Goal: Task Accomplishment & Management: Manage account settings

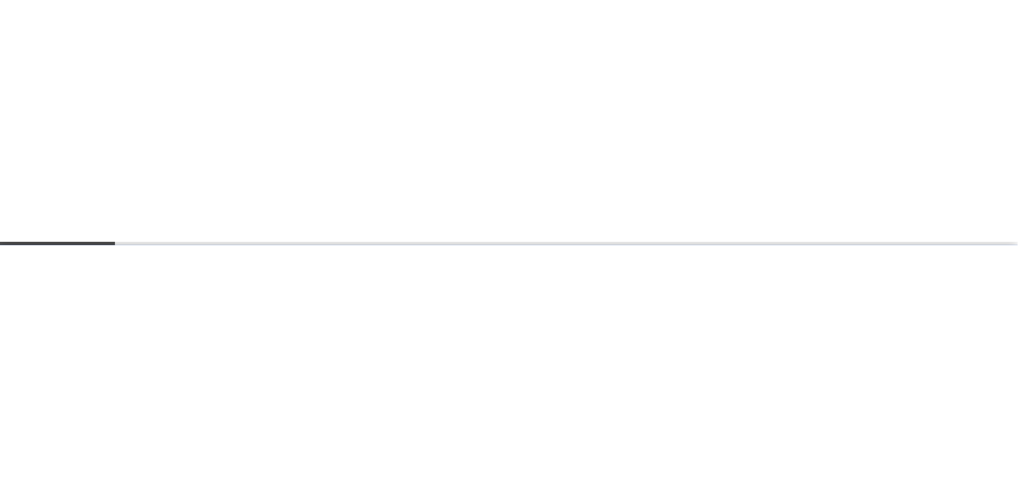
scroll to position [106, 0]
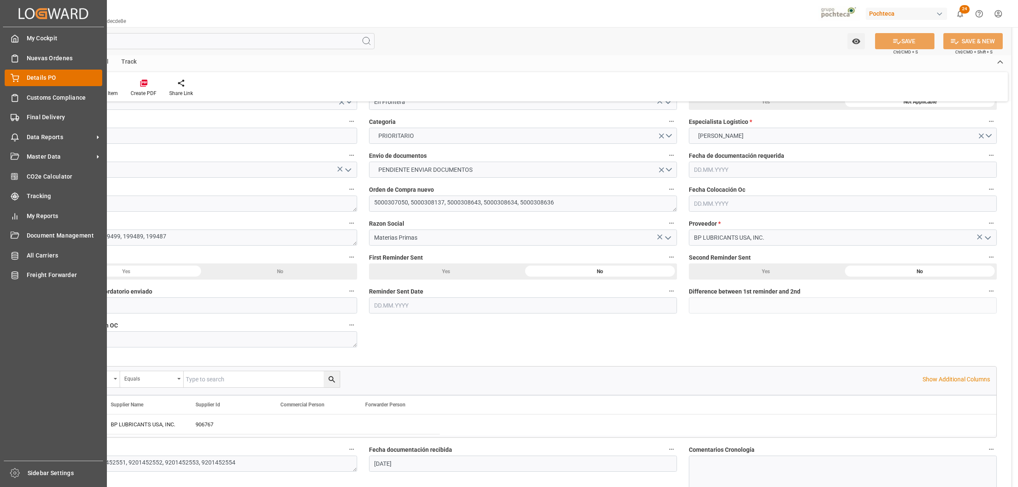
click at [25, 77] on div "Details PO Details PO" at bounding box center [54, 78] width 98 height 17
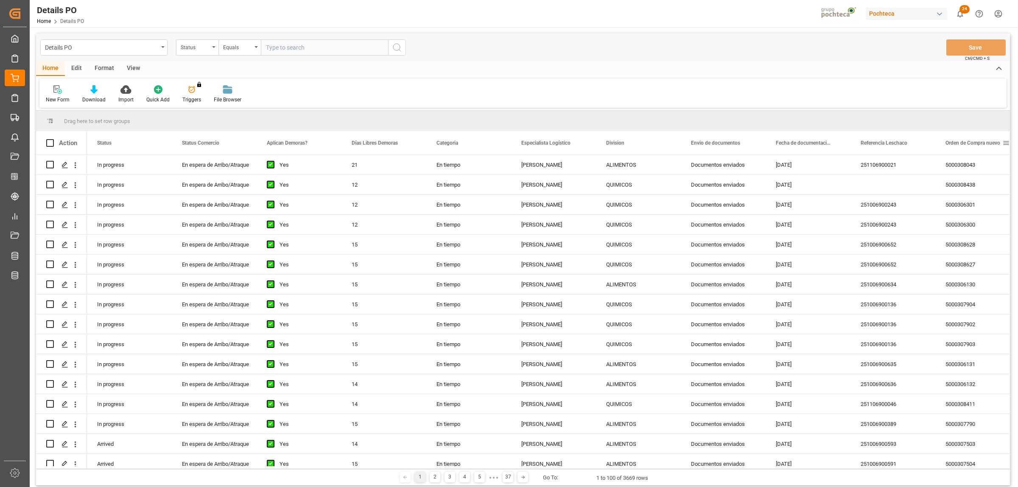
click at [814, 143] on span at bounding box center [1006, 143] width 8 height 8
click at [814, 142] on span "filter" at bounding box center [977, 144] width 8 height 8
type input "5000308420"
click at [814, 213] on button "Apply" at bounding box center [974, 215] width 16 height 8
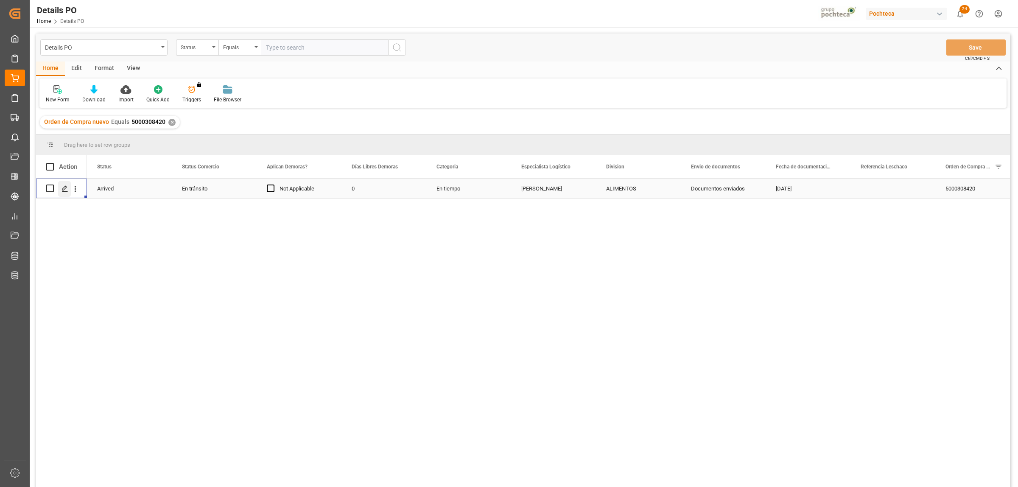
click at [64, 193] on div "Press SPACE to select this row." at bounding box center [64, 189] width 13 height 16
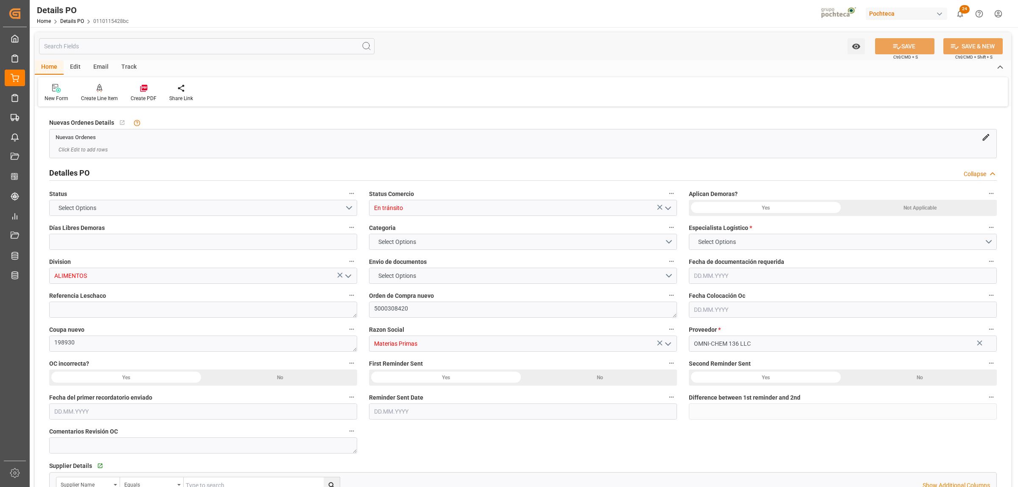
type input "0"
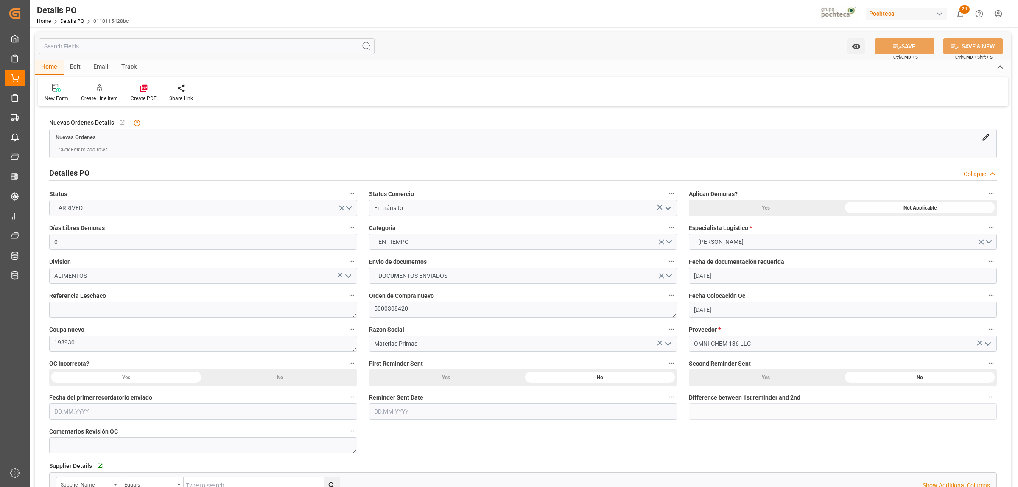
type input "[DATE]"
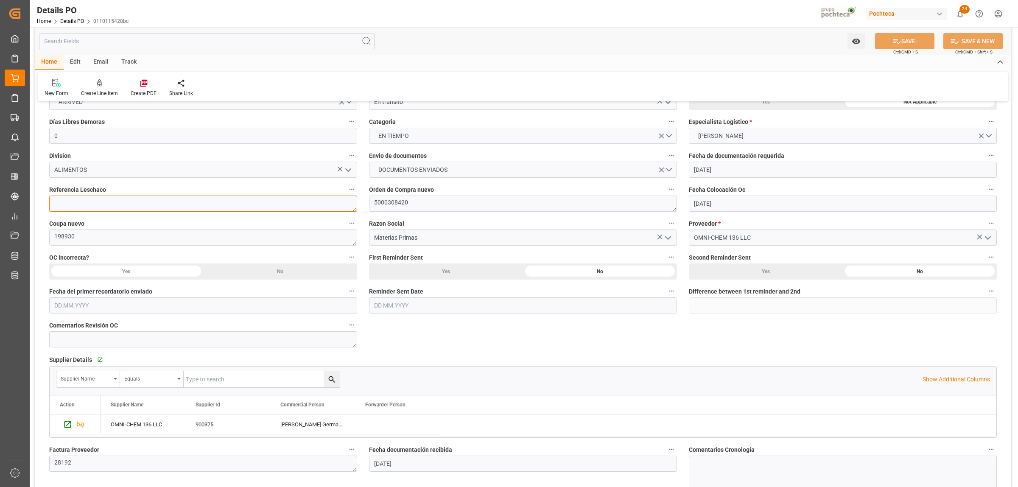
drag, startPoint x: 147, startPoint y: 196, endPoint x: 138, endPoint y: 199, distance: 9.4
click at [147, 198] on textarea at bounding box center [203, 203] width 308 height 16
paste textarea "251006990120"
type textarea "251006990120"
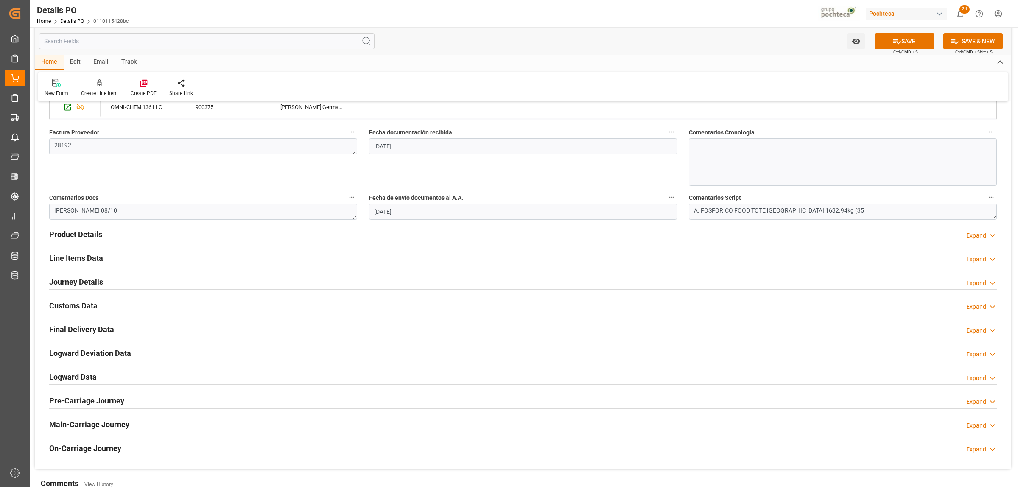
scroll to position [424, 0]
click at [93, 284] on h2 "Journey Details" at bounding box center [76, 280] width 54 height 11
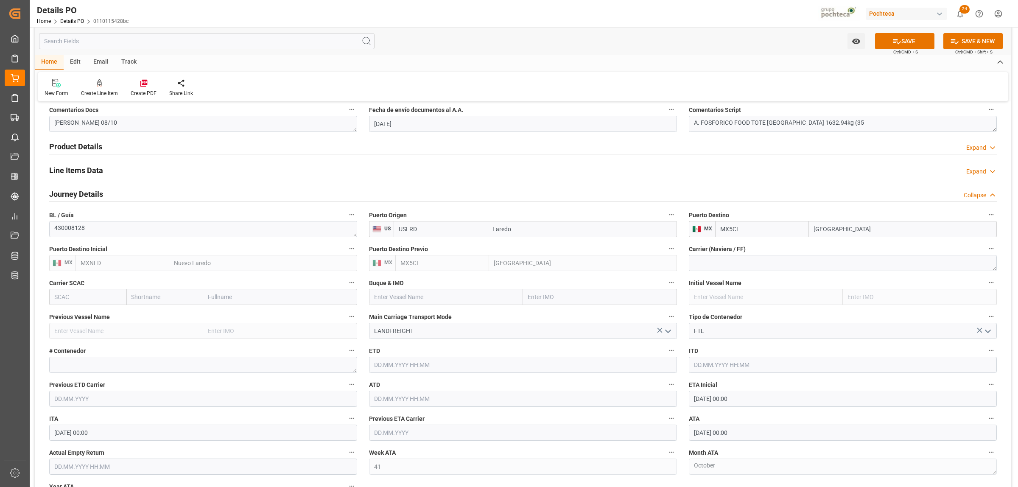
scroll to position [530, 0]
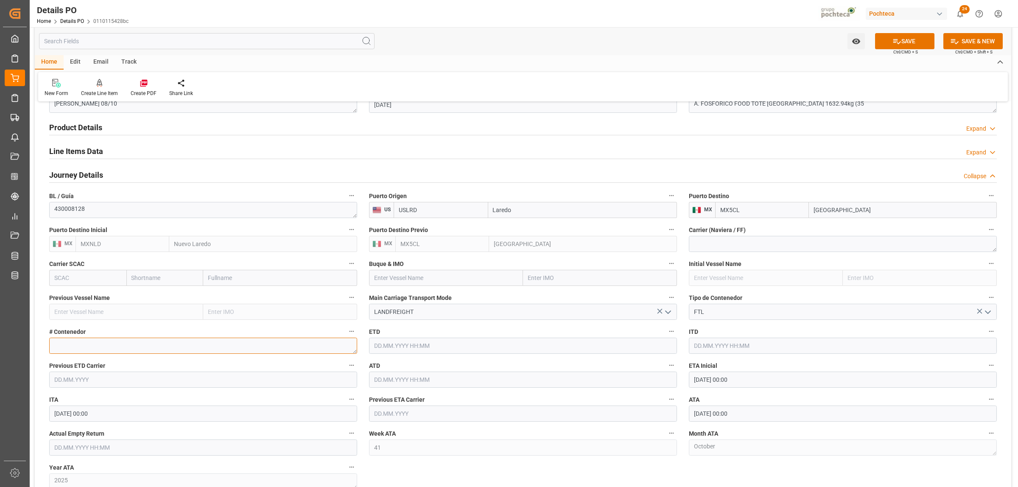
click at [107, 349] on textarea at bounding box center [203, 345] width 308 height 16
paste textarea "51983"
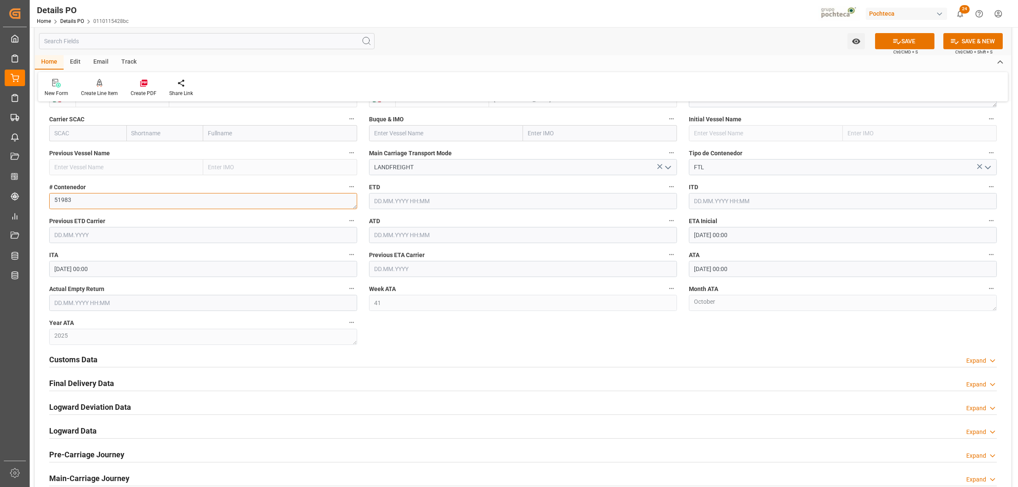
scroll to position [689, 0]
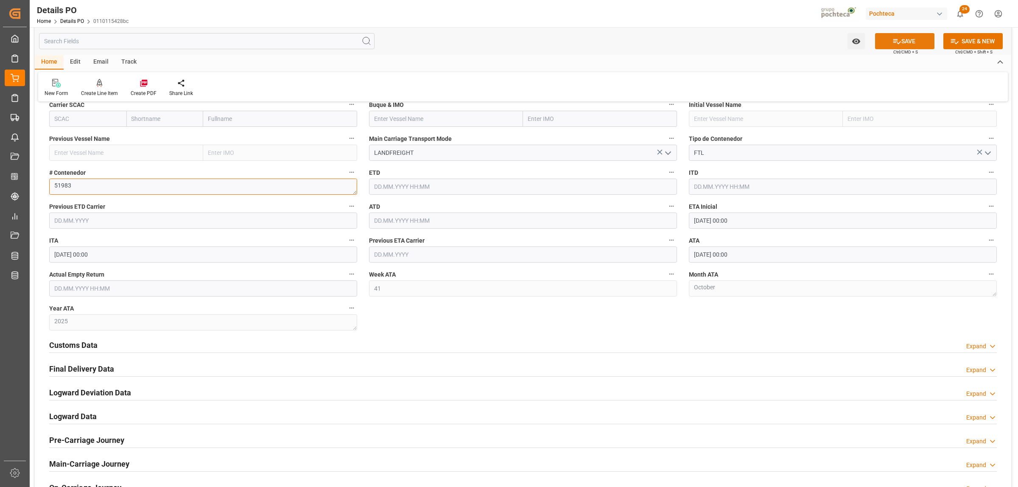
type textarea "51983"
click at [814, 41] on button "SAVE" at bounding box center [904, 41] width 59 height 16
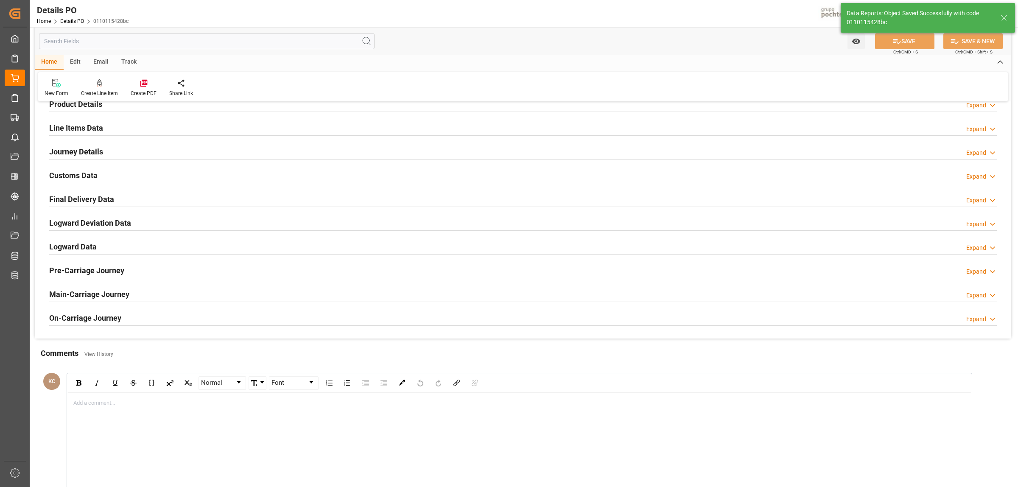
scroll to position [530, 0]
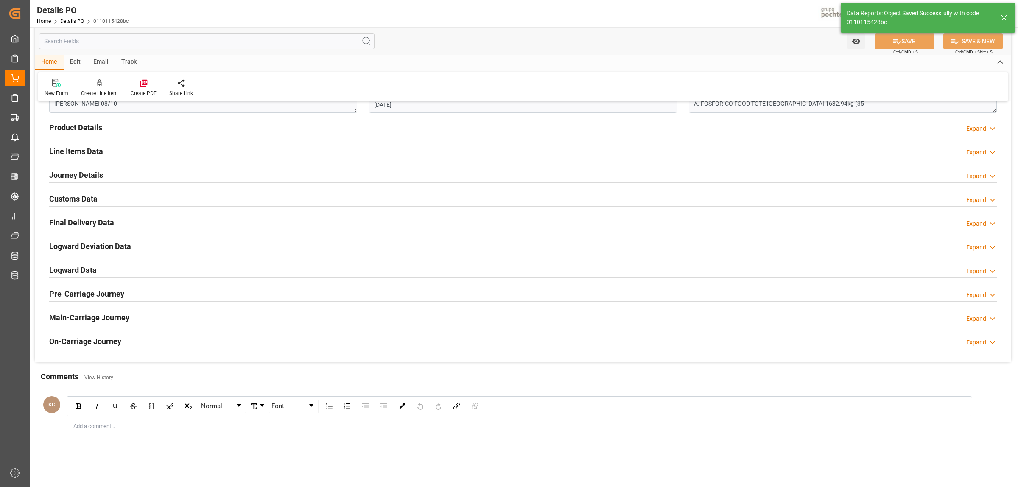
click at [69, 221] on h2 "Final Delivery Data" at bounding box center [81, 222] width 65 height 11
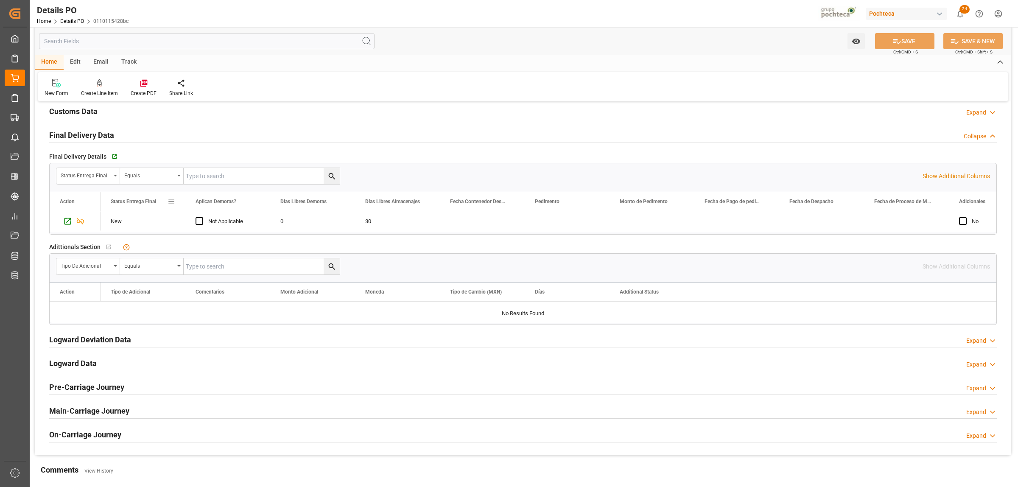
scroll to position [605, 0]
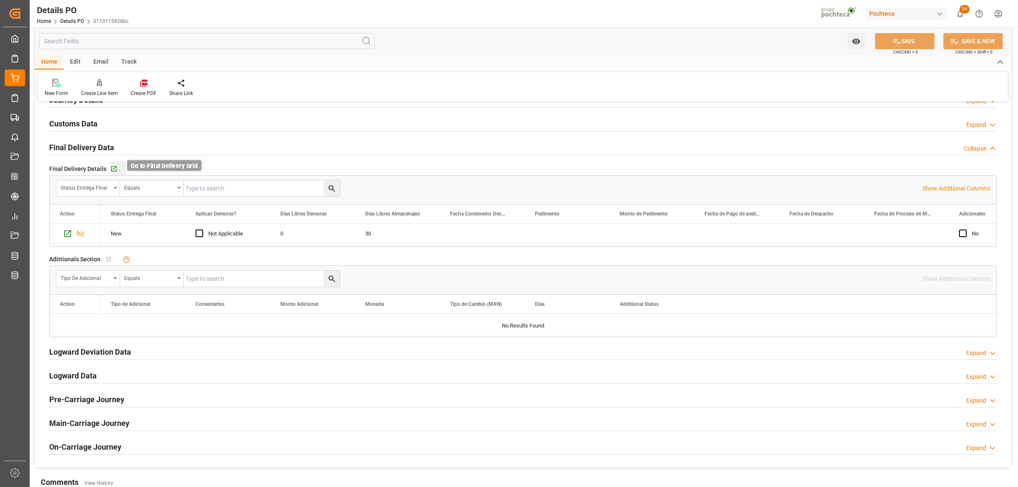
click at [114, 172] on icon "button" at bounding box center [114, 169] width 6 height 6
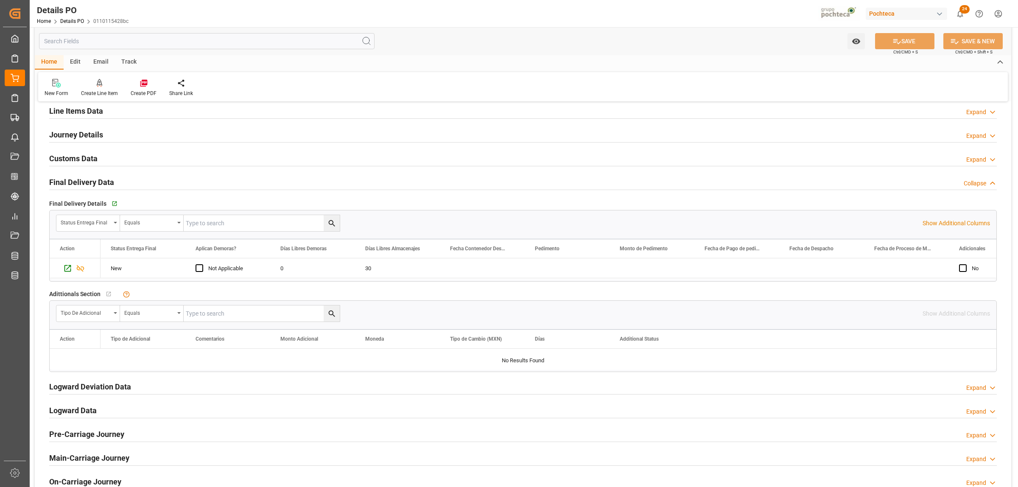
scroll to position [552, 0]
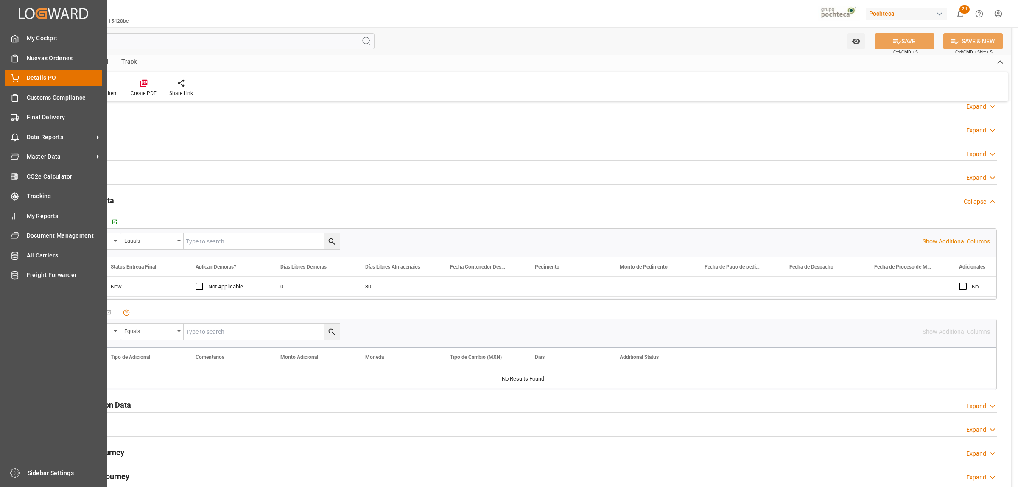
click at [22, 81] on div "Details PO Details PO" at bounding box center [54, 78] width 98 height 17
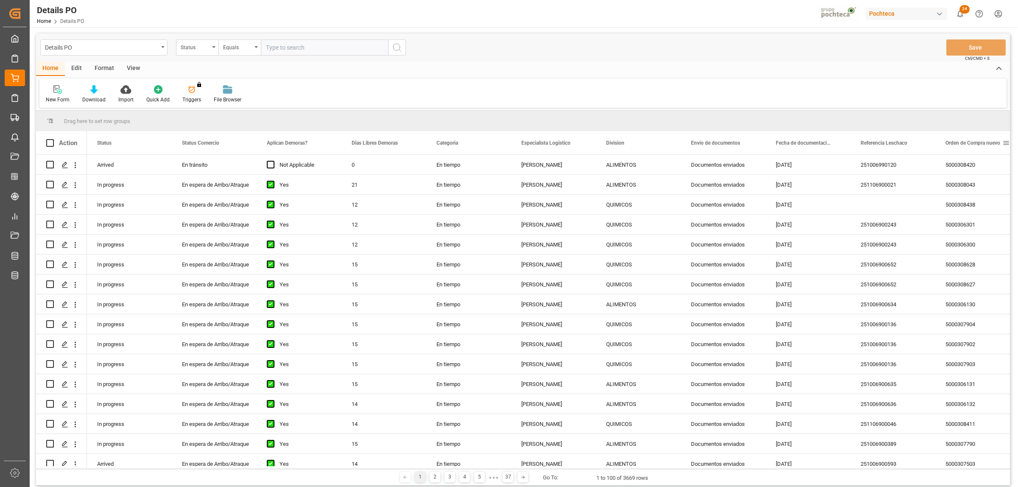
click at [814, 141] on span at bounding box center [1006, 143] width 8 height 8
click at [814, 140] on span "filter" at bounding box center [977, 144] width 8 height 8
type input "5000308641"
click at [814, 212] on button "Apply" at bounding box center [974, 215] width 16 height 8
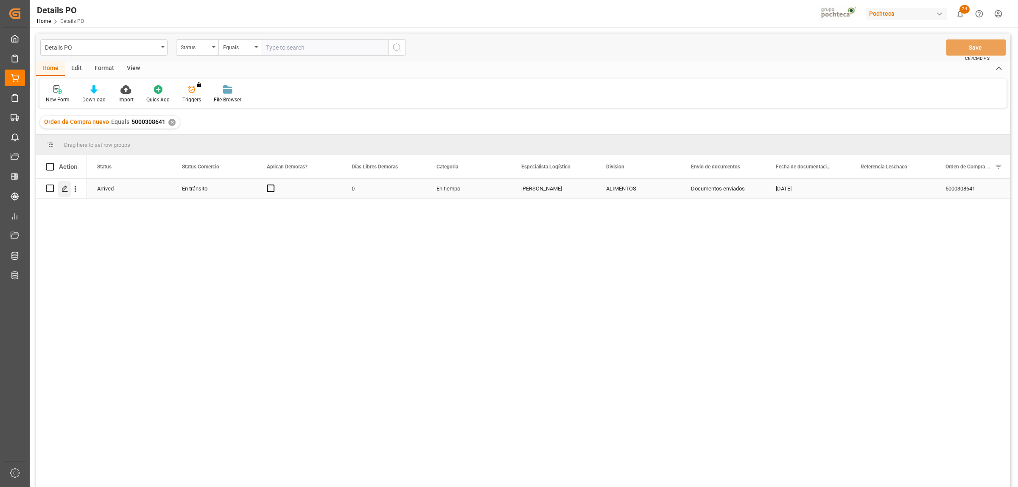
click at [64, 190] on icon "Press SPACE to select this row." at bounding box center [64, 188] width 7 height 7
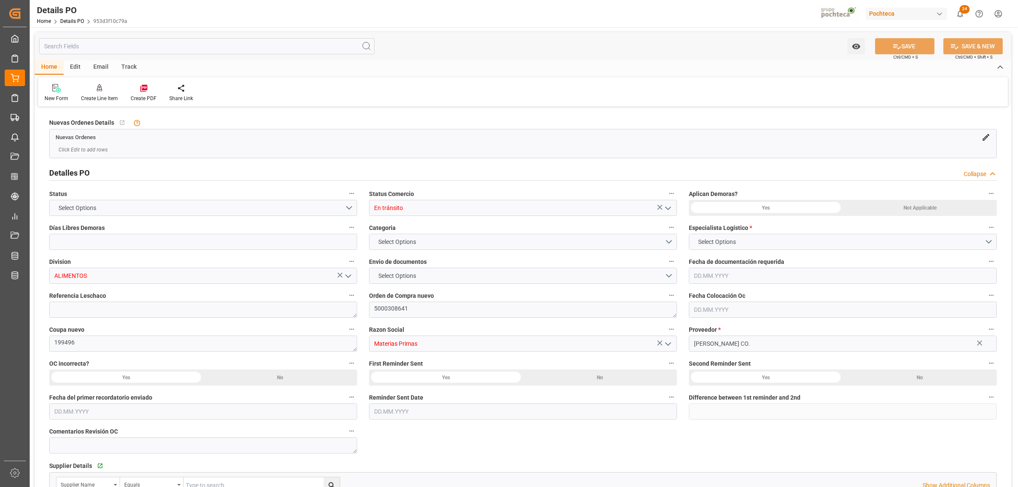
type input "0"
type input "USLRD"
type input "MXNLD"
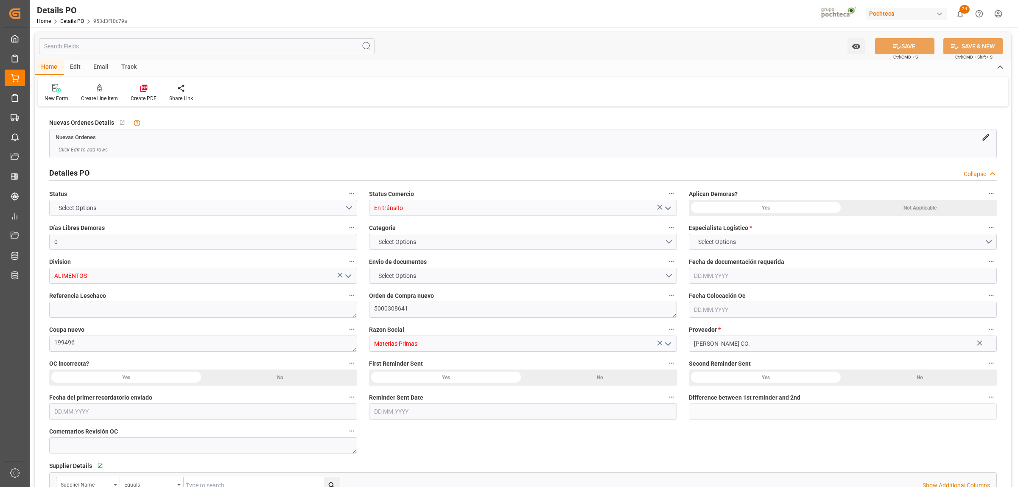
type input "41"
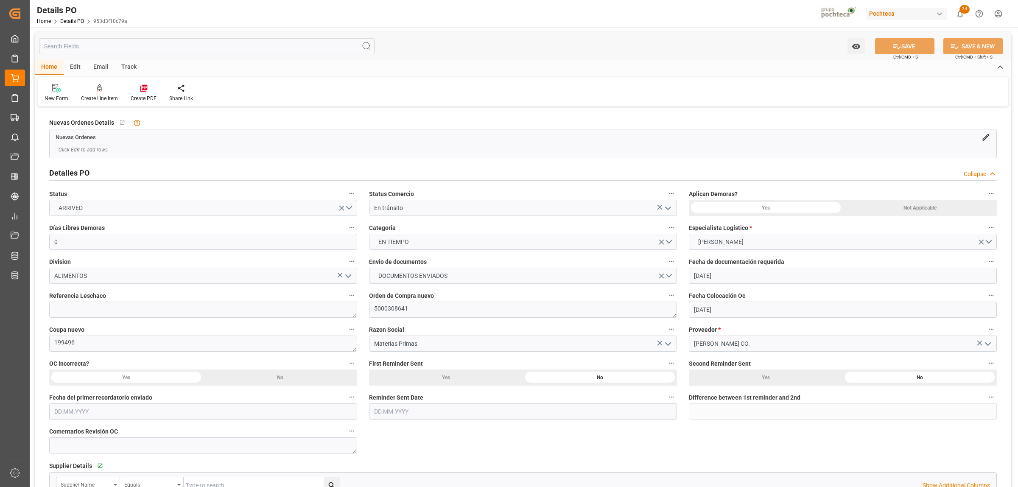
type input "[DATE]"
type input "[DATE] 00:00"
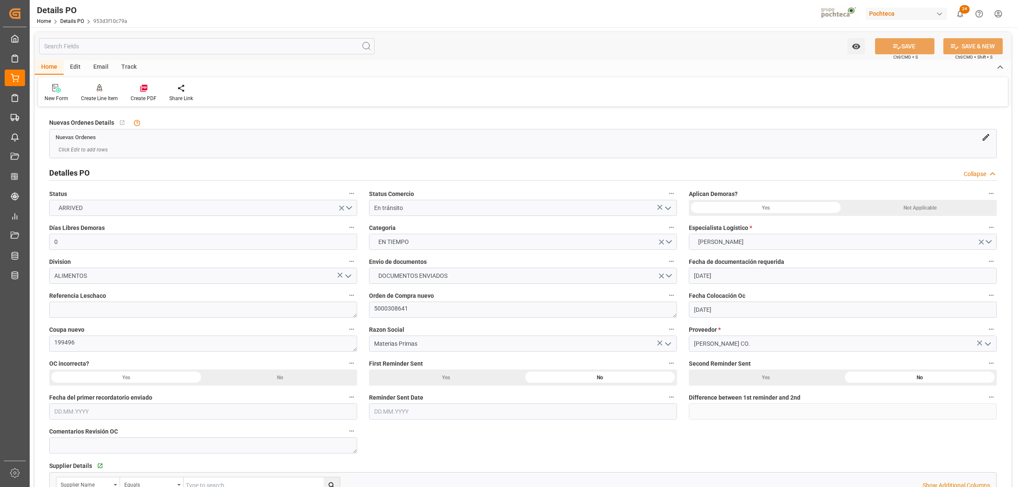
type input "[DATE] 00:00"
click at [172, 308] on textarea at bounding box center [203, 309] width 308 height 16
paste textarea "251006990139"
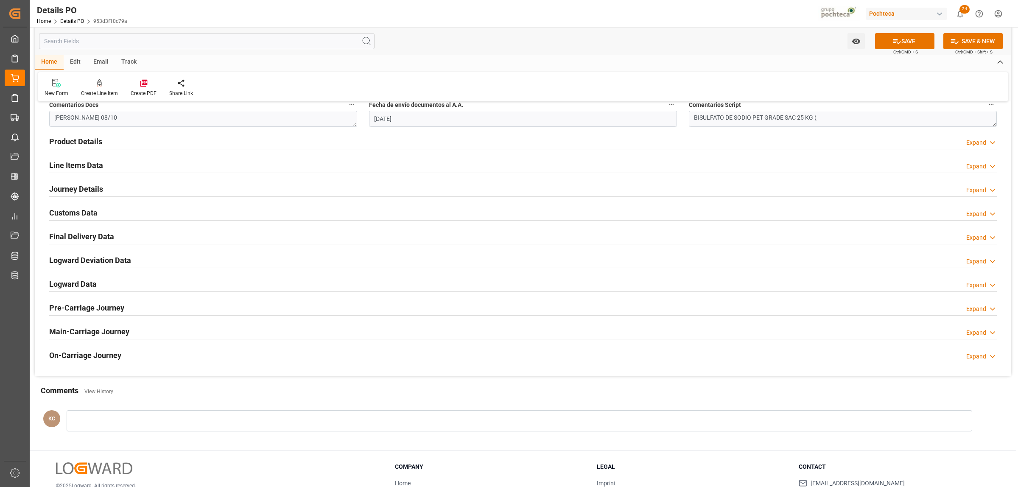
scroll to position [530, 0]
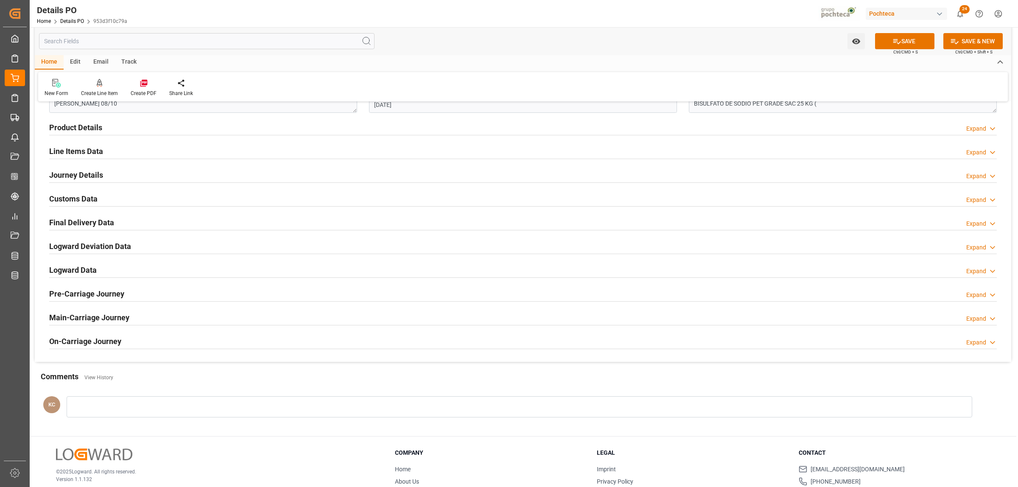
type textarea "251006990139"
click at [81, 176] on h2 "Journey Details" at bounding box center [76, 174] width 54 height 11
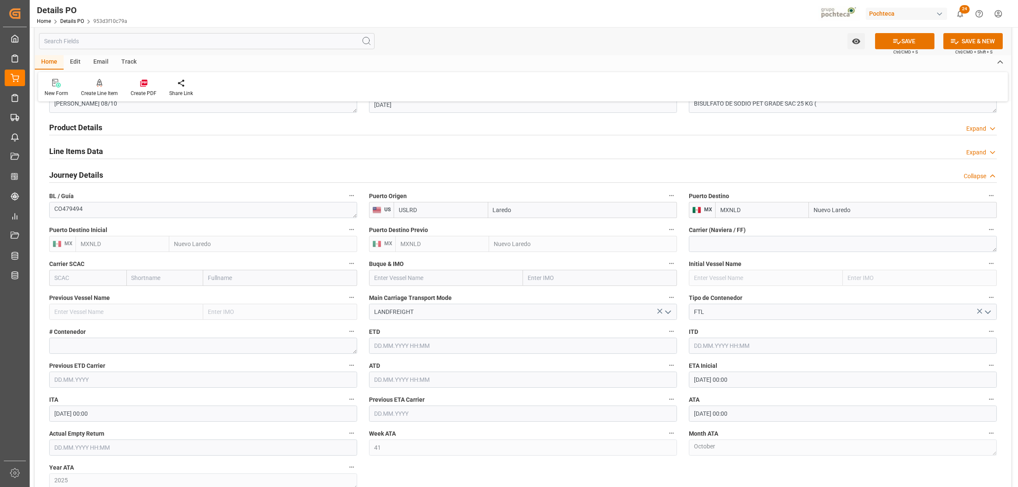
scroll to position [583, 0]
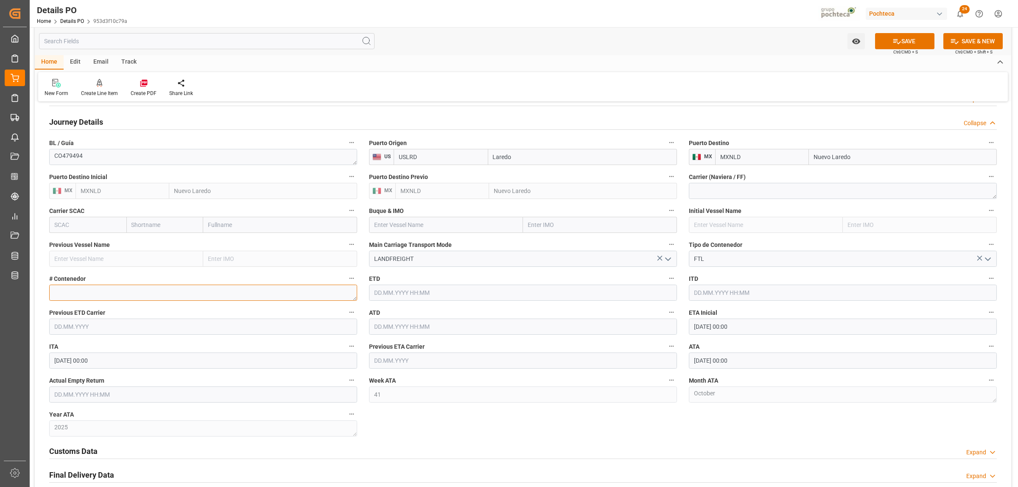
click at [195, 297] on textarea at bounding box center [203, 292] width 308 height 16
paste textarea "52298"
type textarea "52298"
click at [126, 372] on input "text" at bounding box center [203, 394] width 308 height 16
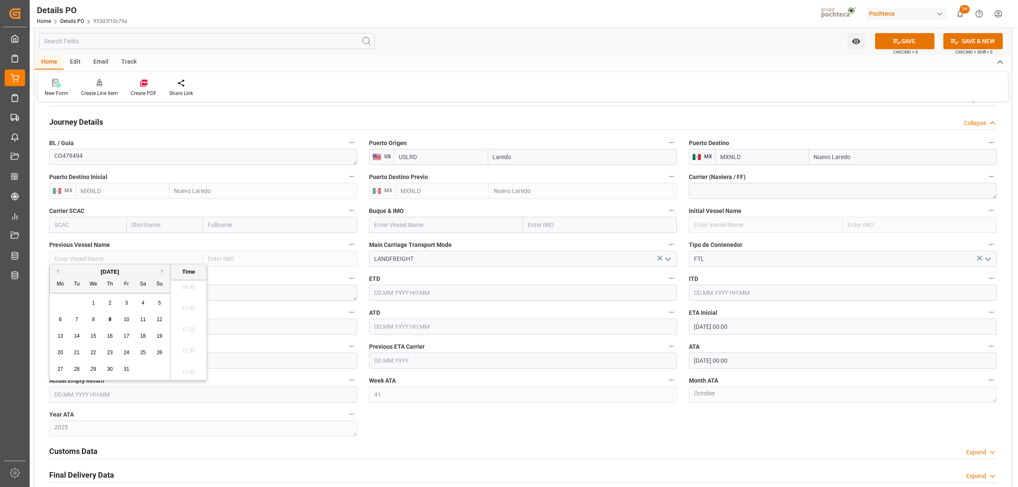
click at [66, 299] on div "29 30 1 2 3 4 5" at bounding box center [110, 303] width 116 height 17
click at [126, 321] on span "10" at bounding box center [126, 319] width 6 height 6
type input "[DATE] 00:00"
click at [454, 372] on div "Nuevas Ordenes Details   No child Object linked Nuevas Ordenes Click Edit to ad…" at bounding box center [523, 70] width 976 height 1088
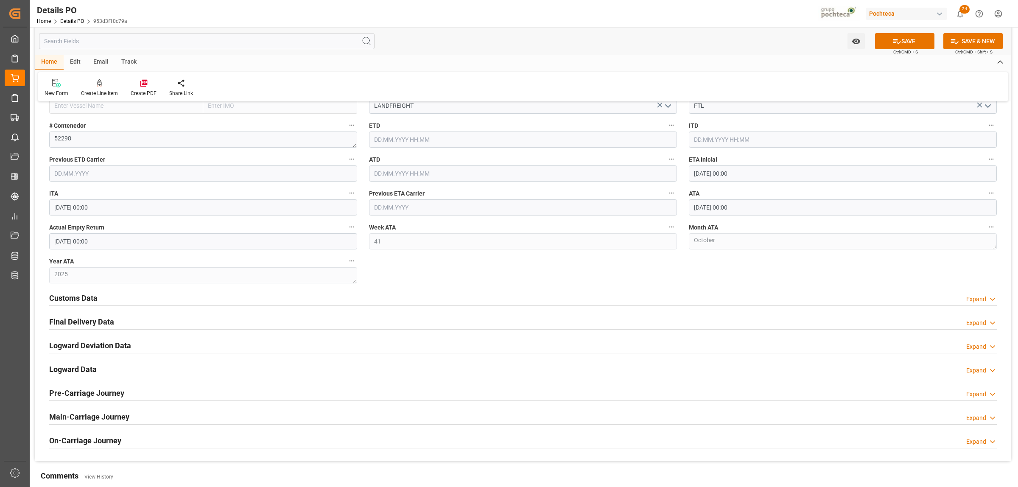
scroll to position [742, 0]
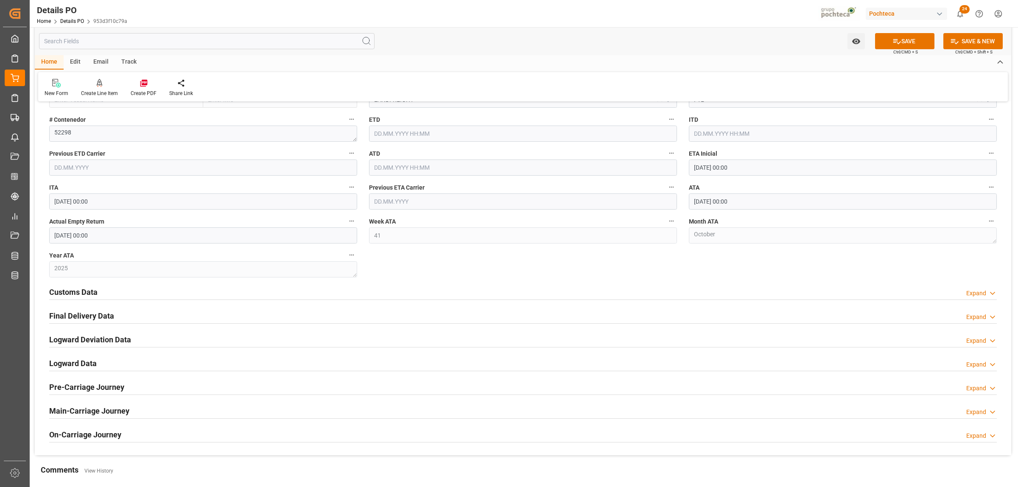
click at [814, 49] on span "Ctrl/CMD + S" at bounding box center [905, 52] width 25 height 6
click at [814, 41] on icon at bounding box center [896, 41] width 9 height 9
click at [95, 312] on h2 "Final Delivery Data" at bounding box center [81, 315] width 65 height 11
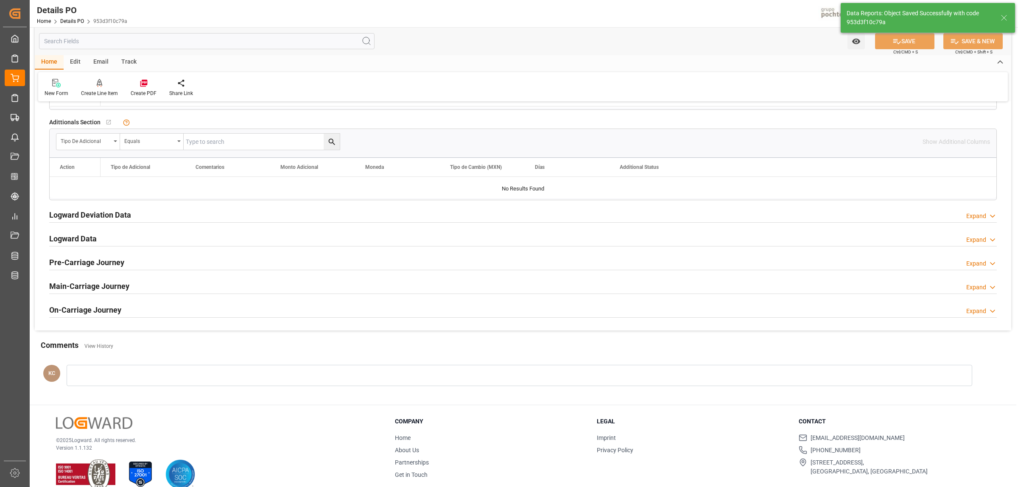
scroll to position [437, 0]
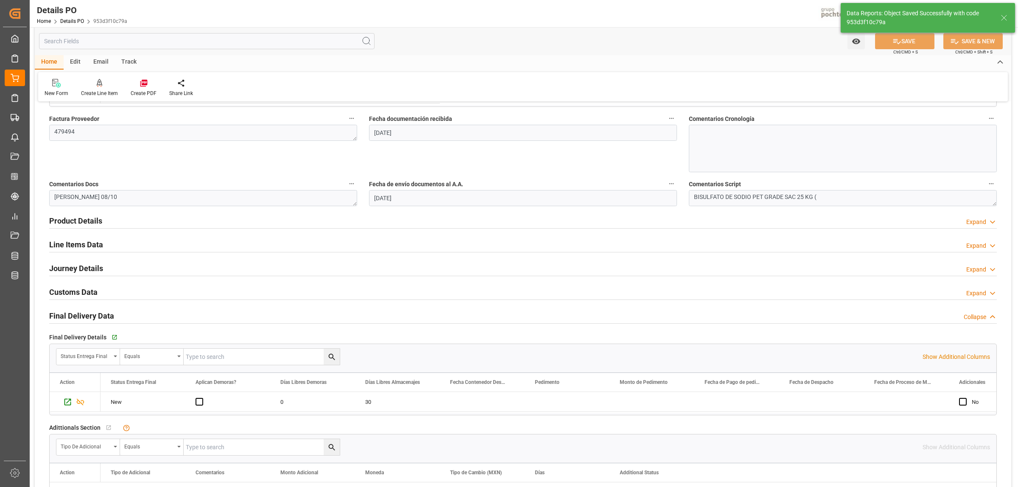
click at [75, 317] on h2 "Final Delivery Data" at bounding box center [81, 315] width 65 height 11
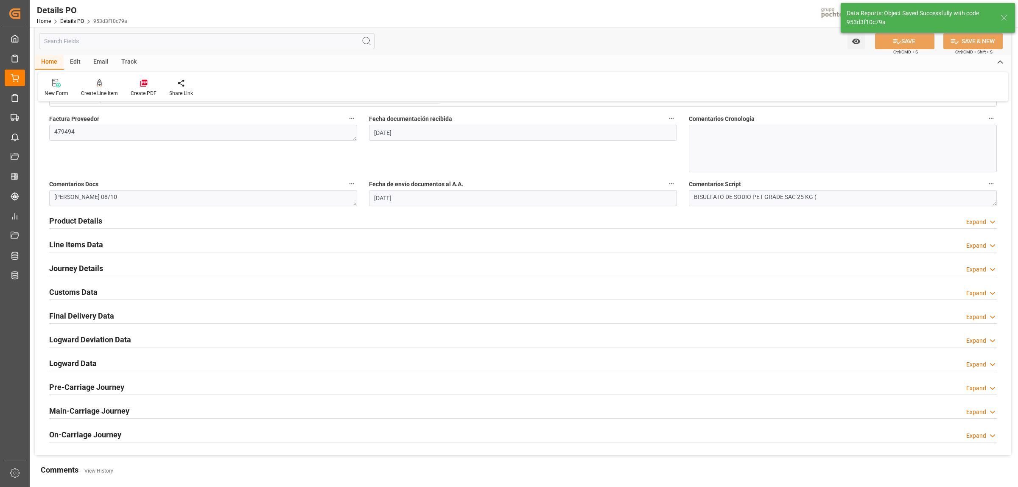
click at [79, 317] on h2 "Final Delivery Data" at bounding box center [81, 315] width 65 height 11
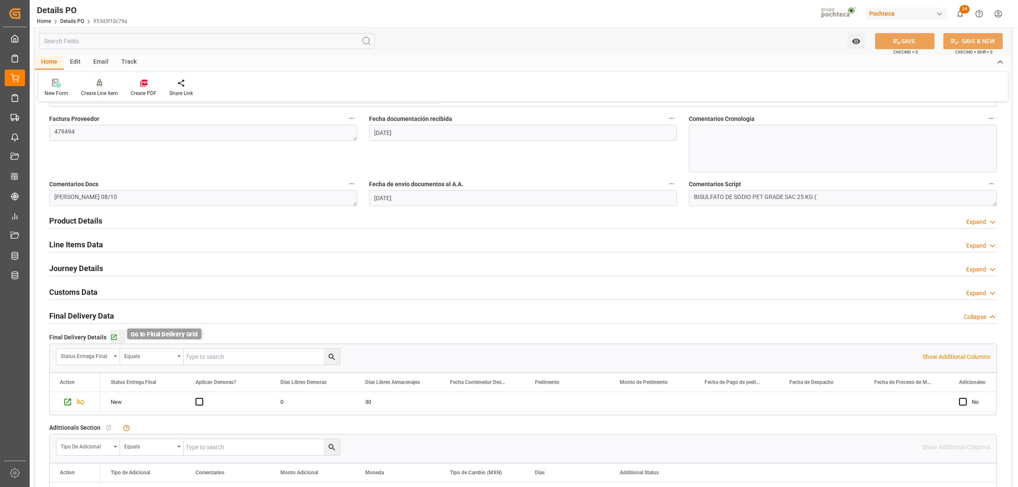
click at [111, 340] on icon "button" at bounding box center [114, 338] width 6 height 6
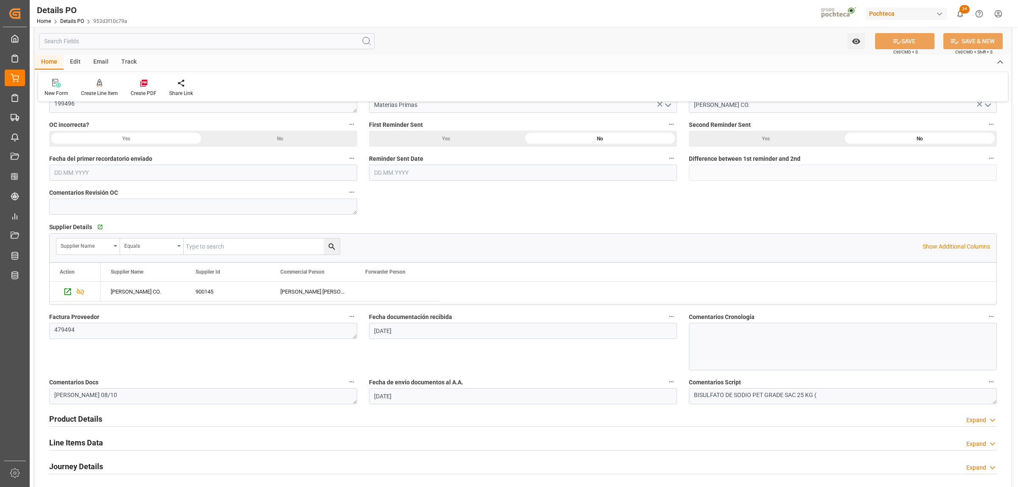
scroll to position [225, 0]
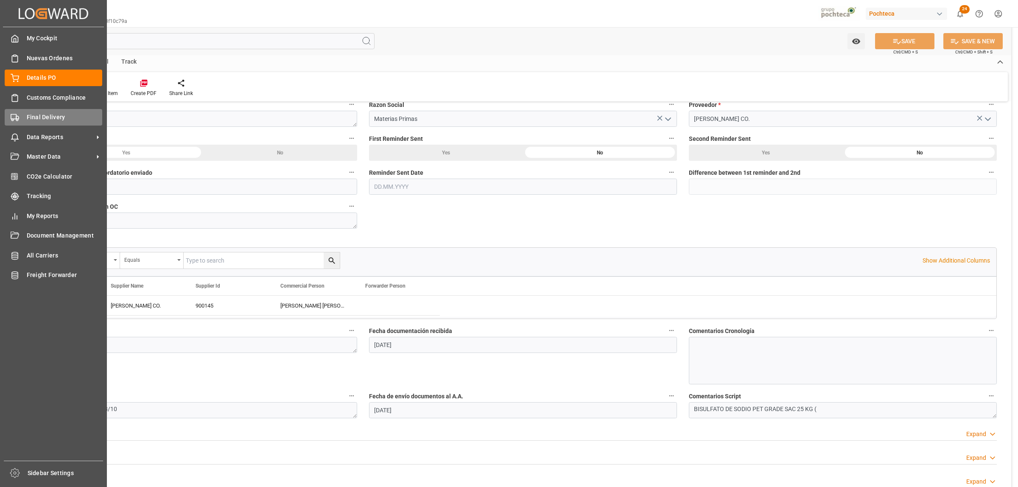
click at [39, 121] on span "Final Delivery" at bounding box center [65, 117] width 76 height 9
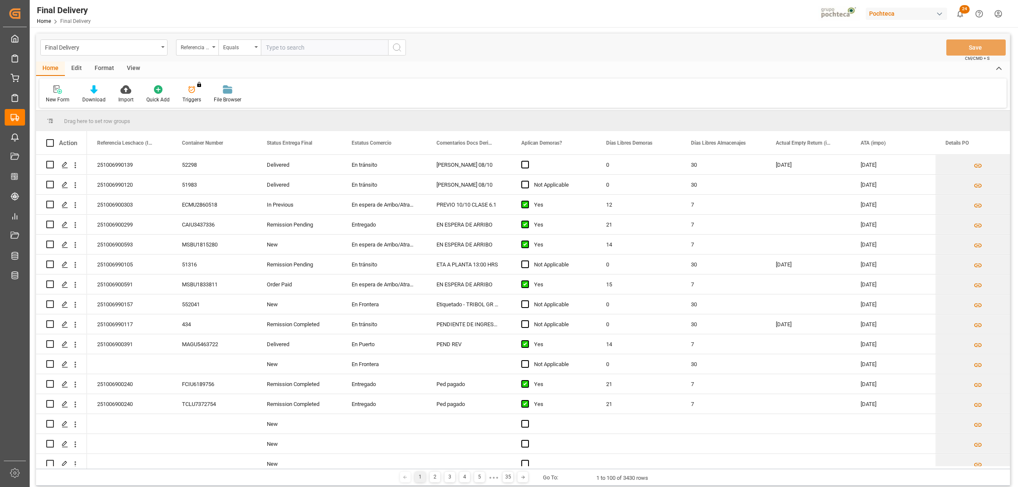
click at [102, 64] on div "Format" at bounding box center [104, 68] width 32 height 14
click at [141, 64] on div "View" at bounding box center [133, 68] width 26 height 14
click at [92, 89] on icon at bounding box center [96, 89] width 8 height 8
click at [111, 119] on div "Notificación de Entregas" at bounding box center [119, 119] width 74 height 9
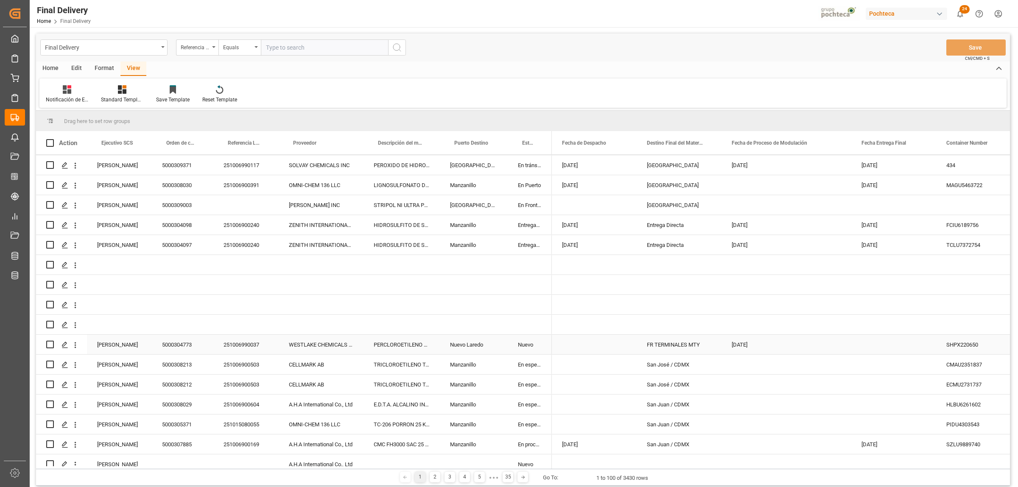
scroll to position [212, 0]
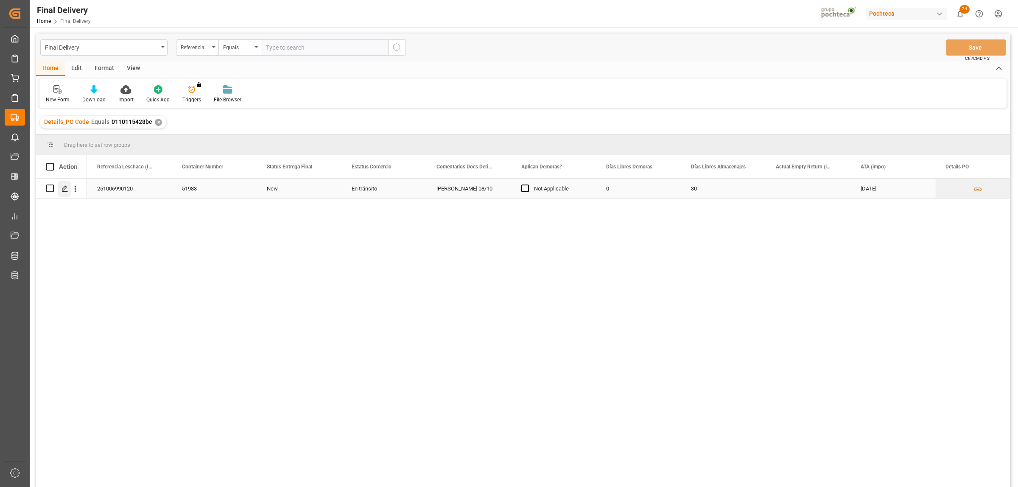
click at [62, 186] on icon "Press SPACE to select this row." at bounding box center [64, 188] width 7 height 7
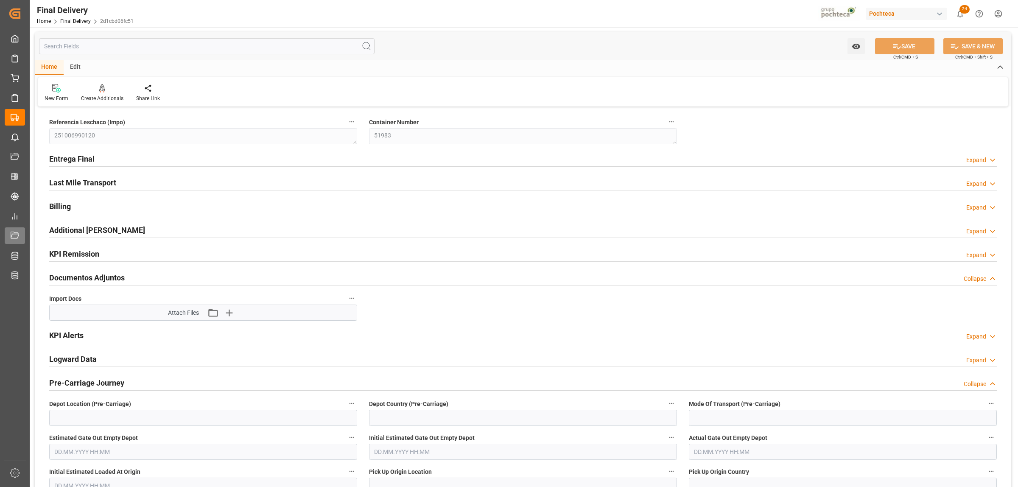
type input "0"
type input "30"
type input "[DATE]"
click at [87, 157] on h2 "Entrega Final" at bounding box center [71, 158] width 45 height 11
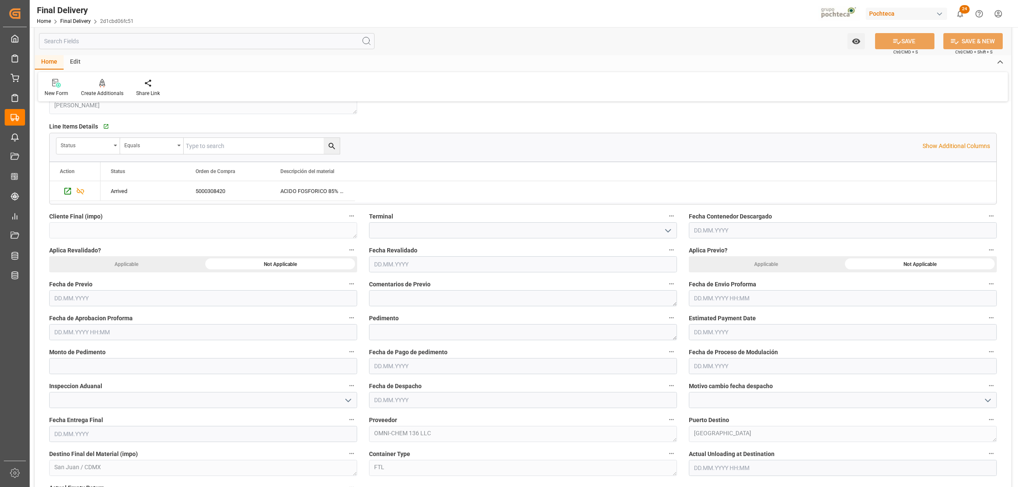
scroll to position [318, 0]
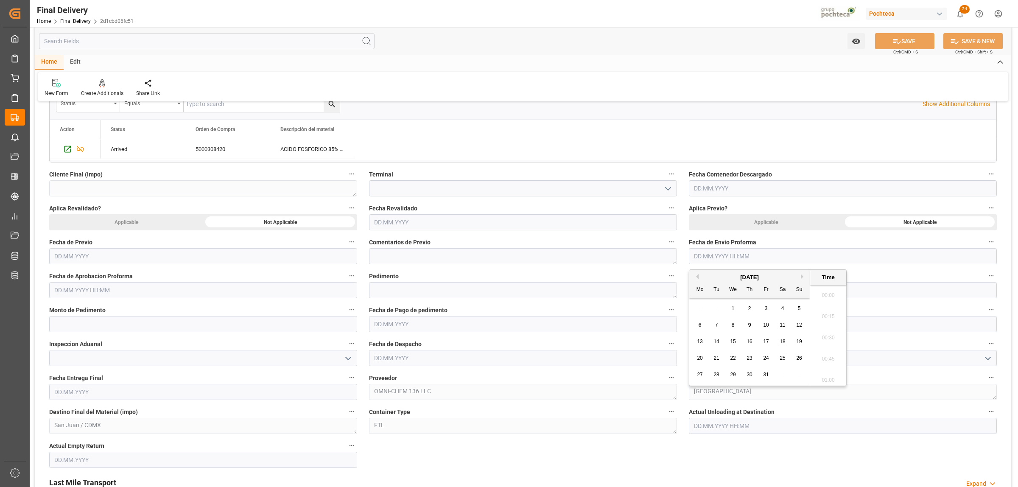
click at [723, 255] on input "text" at bounding box center [843, 256] width 308 height 16
click at [709, 302] on div "29 30 1 2 3 4 5" at bounding box center [750, 308] width 116 height 17
click at [720, 323] on div "7" at bounding box center [716, 325] width 11 height 10
type input "07.10.2025 00:00"
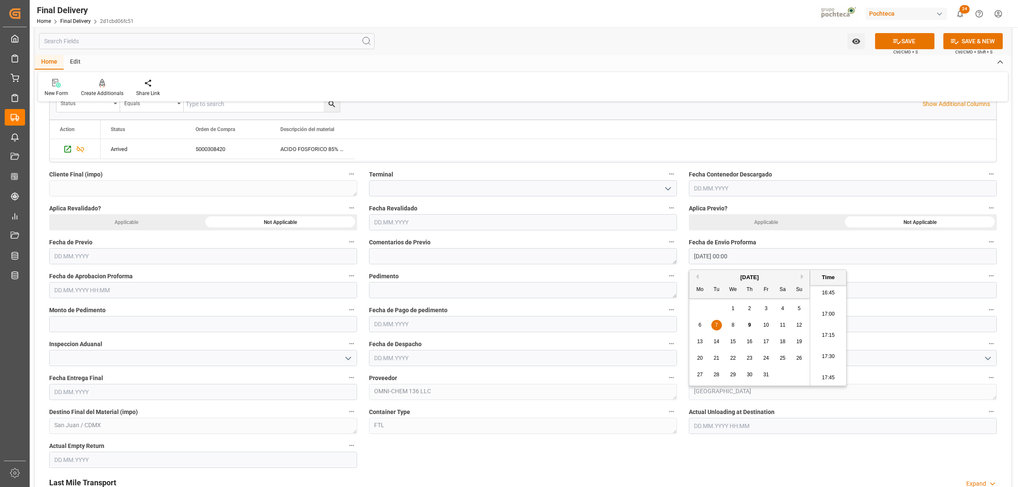
click at [191, 295] on input "text" at bounding box center [203, 290] width 308 height 16
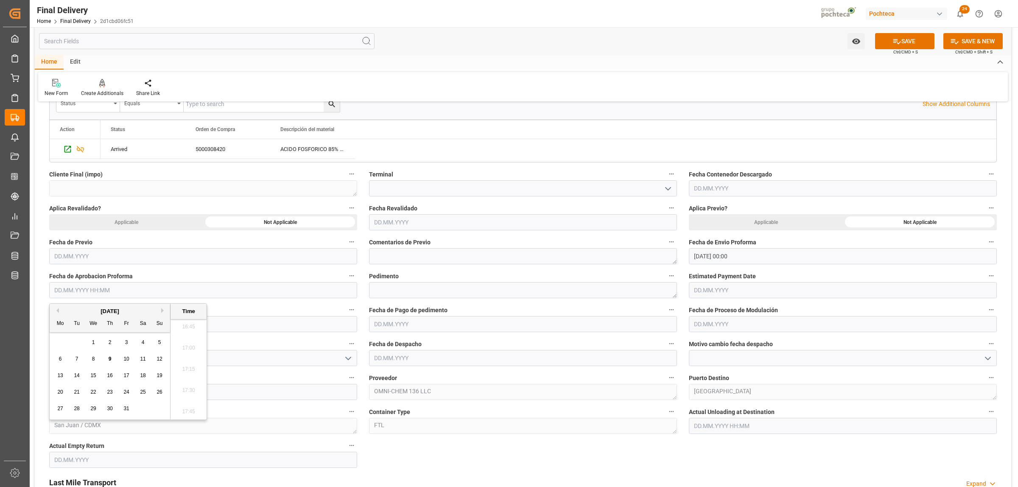
click at [95, 357] on div "8" at bounding box center [93, 359] width 11 height 10
type input "08.10.2025 00:00"
click at [463, 295] on textarea at bounding box center [523, 290] width 308 height 16
paste textarea "25 80 3617 5002924"
type textarea "25 80 3617 5002924"
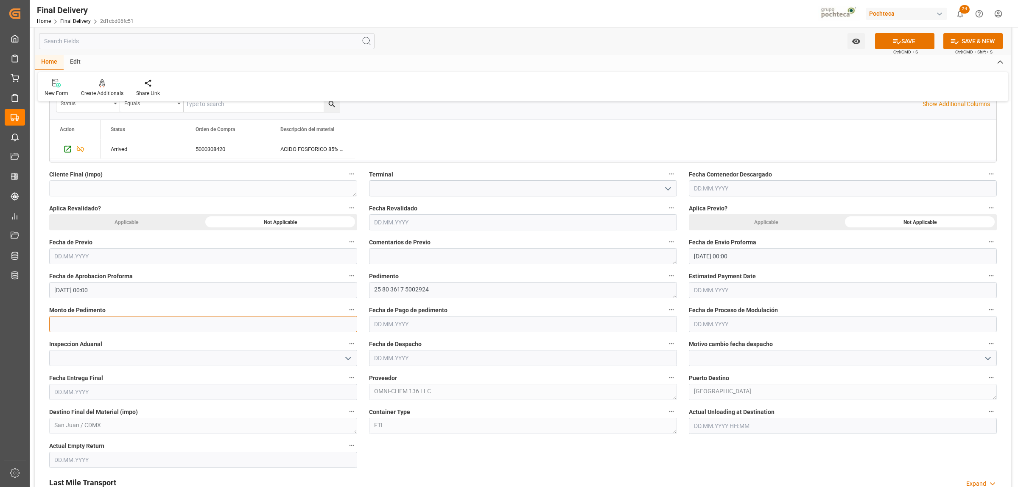
click at [137, 323] on input "text" at bounding box center [203, 324] width 308 height 16
paste input "111468"
type input "111468"
click at [410, 325] on input "text" at bounding box center [523, 324] width 308 height 16
click at [410, 395] on div "8" at bounding box center [413, 393] width 11 height 10
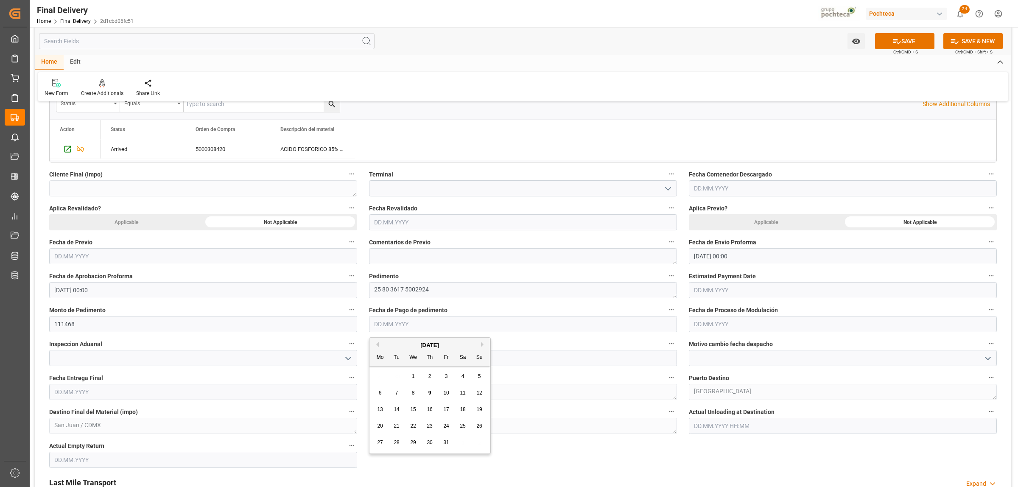
type input "[DATE]"
click at [731, 329] on input "text" at bounding box center [843, 324] width 308 height 16
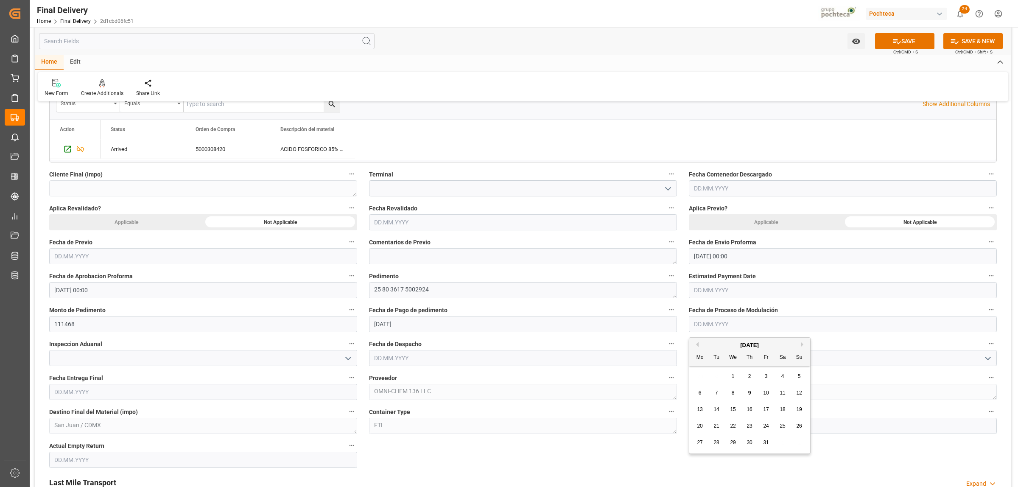
click at [731, 393] on span "8" at bounding box center [732, 393] width 3 height 6
type input "[DATE]"
click at [389, 361] on input "text" at bounding box center [523, 358] width 308 height 16
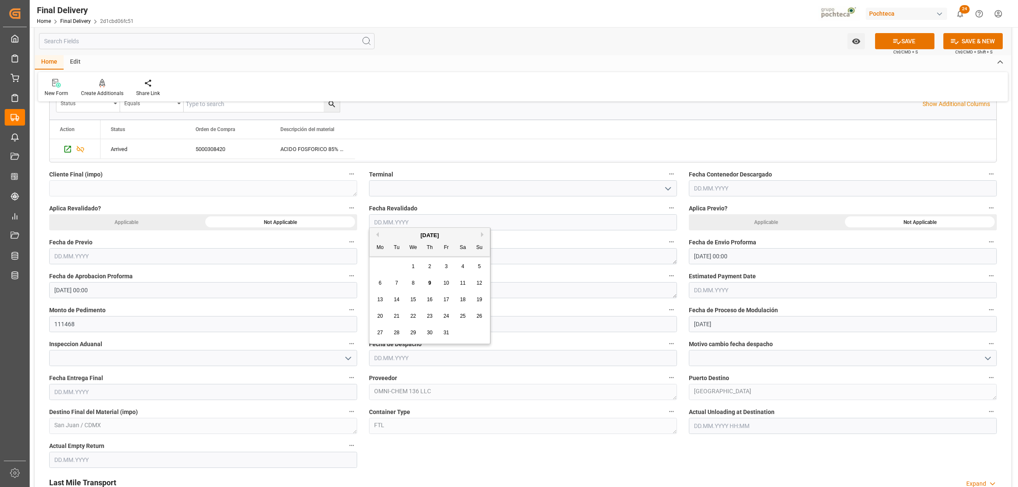
click at [416, 285] on div "8" at bounding box center [413, 283] width 11 height 10
type input "[DATE]"
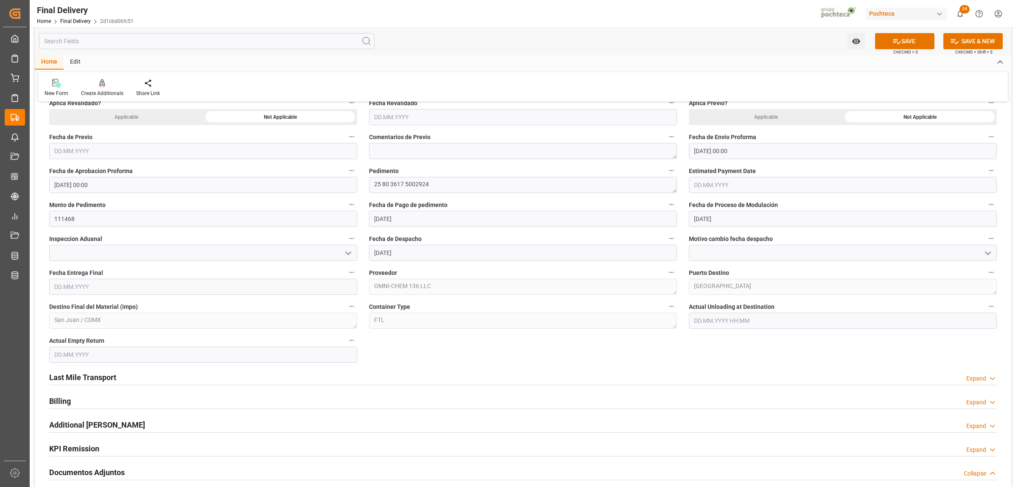
scroll to position [424, 0]
click at [353, 253] on button "open menu" at bounding box center [347, 251] width 13 height 13
click at [134, 289] on div "VERDE" at bounding box center [203, 289] width 307 height 19
type input "VERDE"
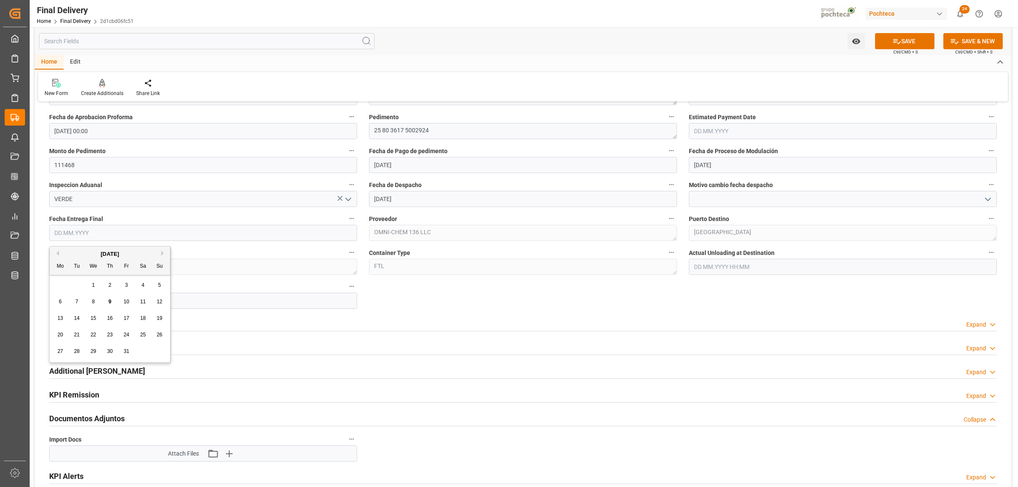
click at [155, 236] on input "text" at bounding box center [203, 233] width 308 height 16
click at [73, 283] on div "29 30 1 2 3 4 5" at bounding box center [110, 285] width 116 height 17
click at [124, 304] on span "10" at bounding box center [126, 301] width 6 height 6
type input "[DATE]"
click at [112, 304] on input "text" at bounding box center [203, 301] width 308 height 16
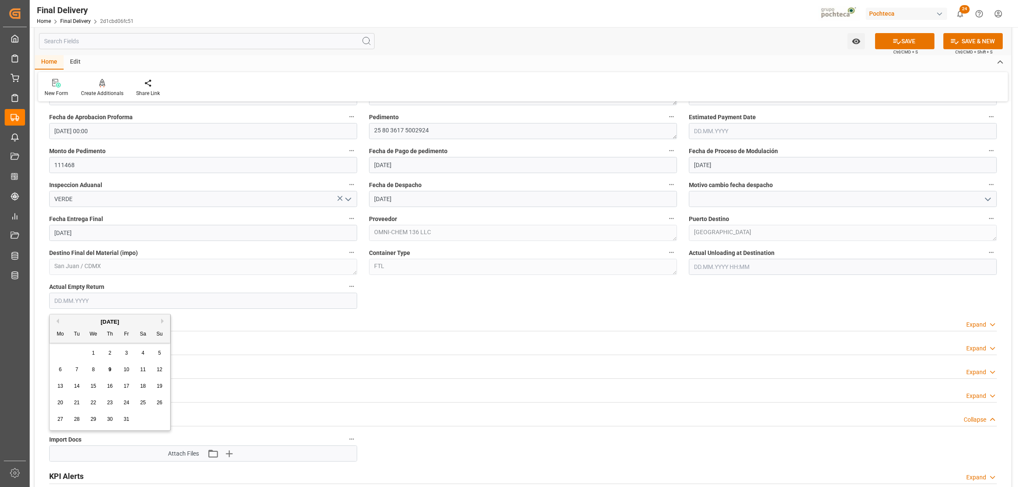
click at [73, 350] on div "29 30 1 2 3 4 5" at bounding box center [110, 353] width 116 height 17
click at [126, 368] on span "10" at bounding box center [126, 369] width 6 height 6
type input "[DATE]"
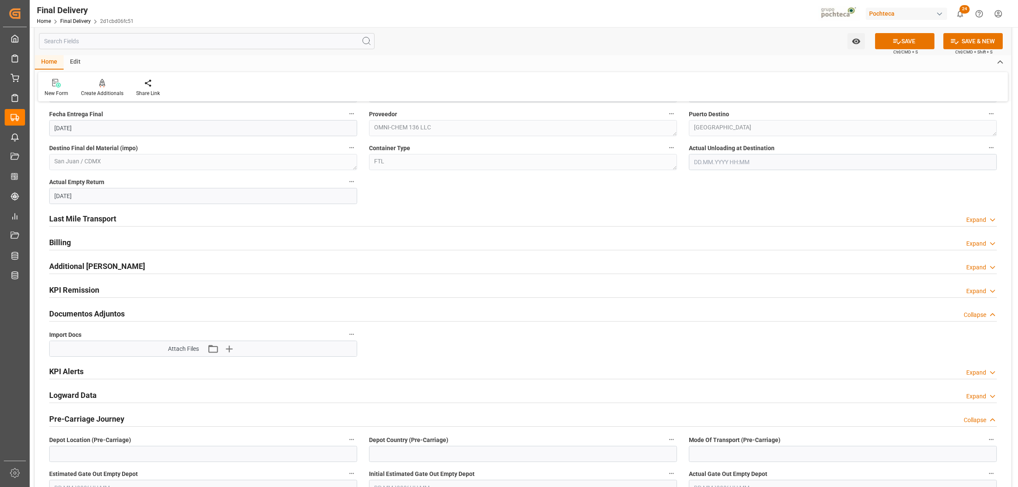
scroll to position [583, 0]
click at [90, 221] on h2 "Last Mile Transport" at bounding box center [82, 217] width 67 height 11
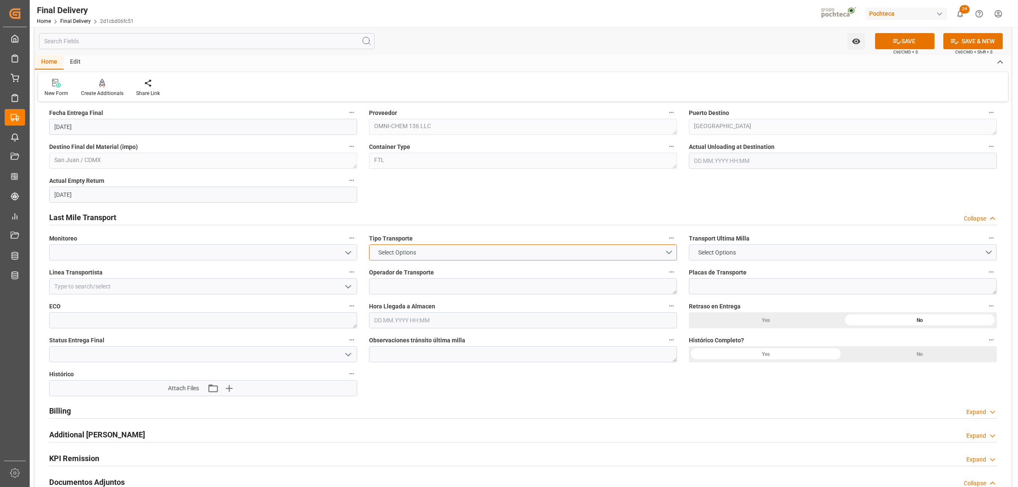
click at [451, 254] on button "Select Options" at bounding box center [523, 252] width 308 height 16
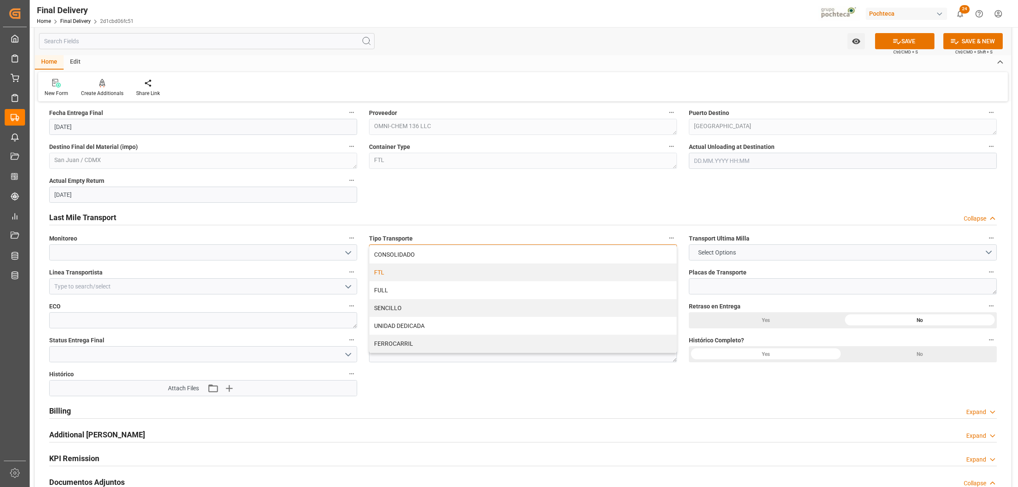
click at [428, 278] on div "FTL" at bounding box center [522, 272] width 307 height 18
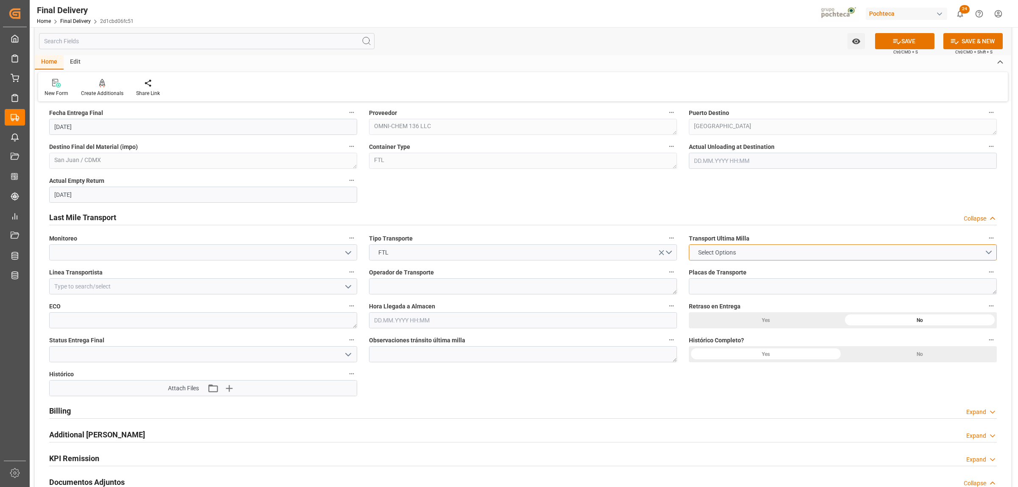
click at [726, 257] on span "Select Options" at bounding box center [717, 252] width 46 height 9
click at [709, 255] on div "LESCHACO" at bounding box center [842, 254] width 307 height 18
click at [103, 282] on input at bounding box center [203, 286] width 308 height 16
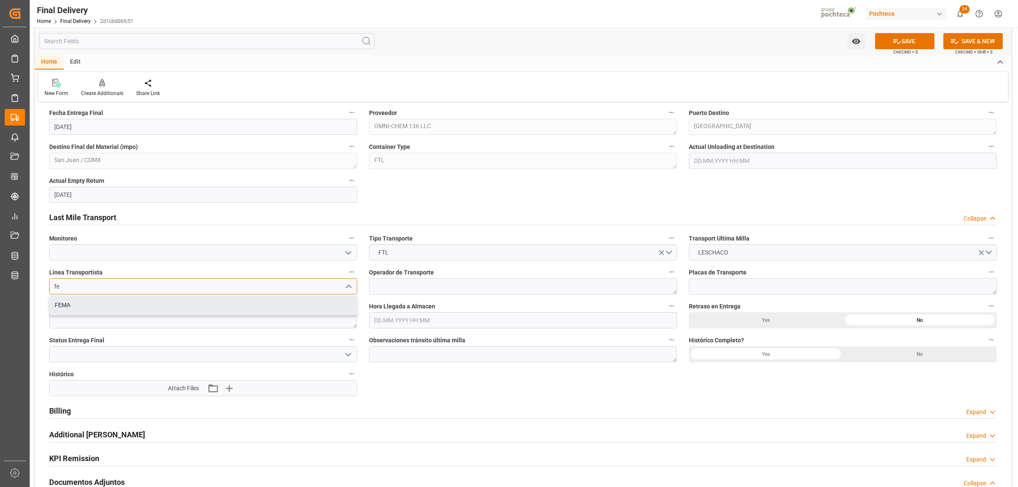
click at [80, 304] on div "FEMA" at bounding box center [203, 305] width 307 height 19
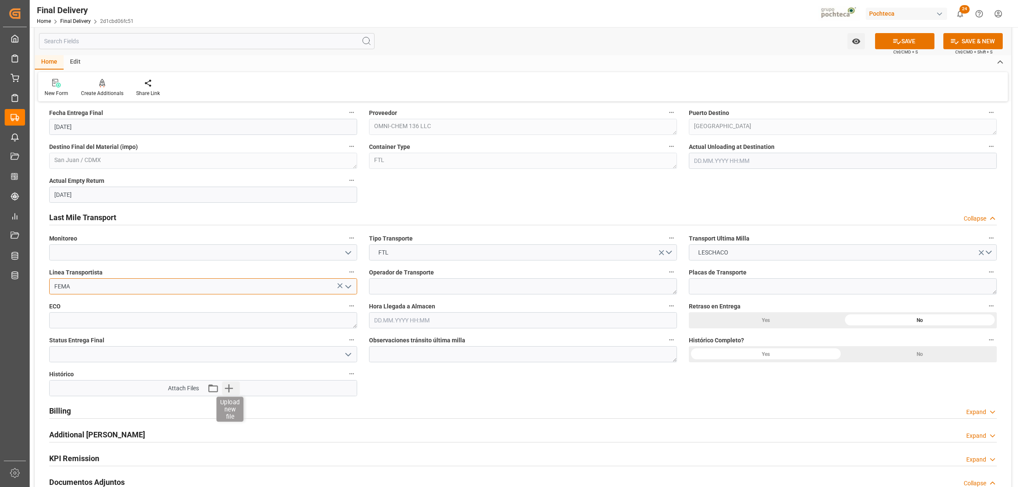
type input "FEMA"
click at [229, 388] on icon "button" at bounding box center [229, 388] width 8 height 8
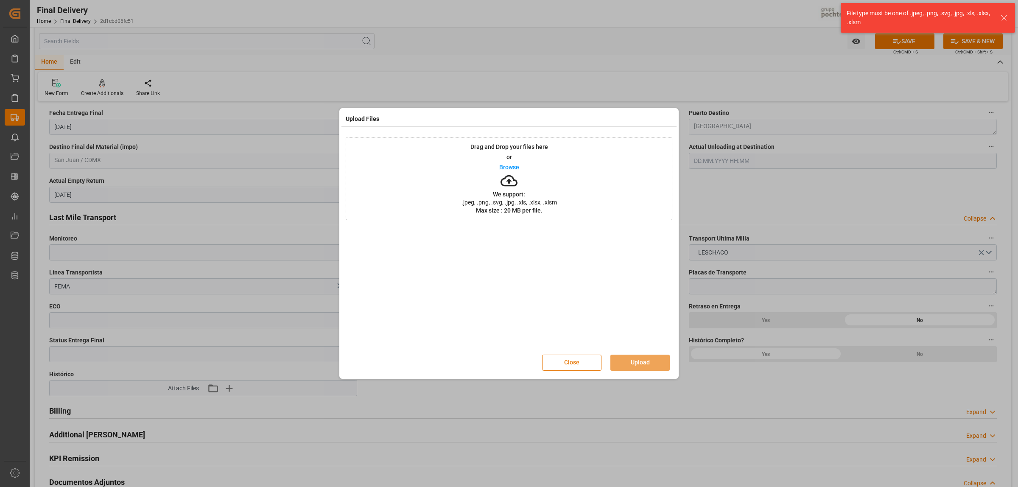
drag, startPoint x: 573, startPoint y: 365, endPoint x: 563, endPoint y: 364, distance: 10.3
click at [573, 367] on button "Close" at bounding box center [571, 362] width 59 height 16
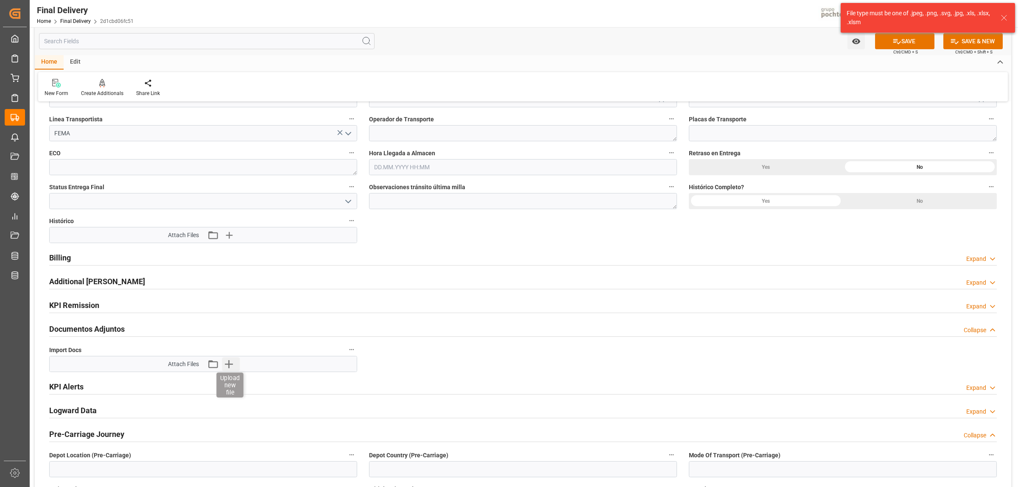
scroll to position [742, 0]
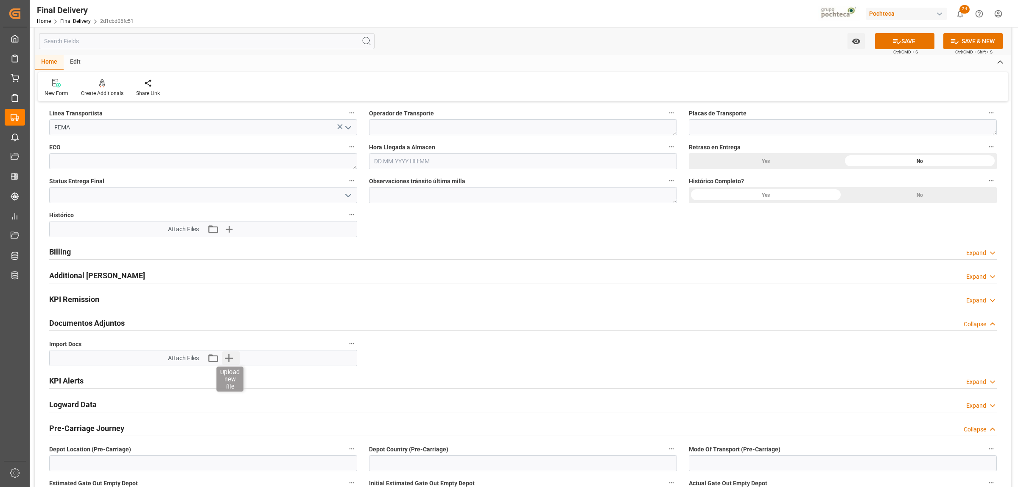
click at [227, 359] on icon "button" at bounding box center [229, 358] width 8 height 8
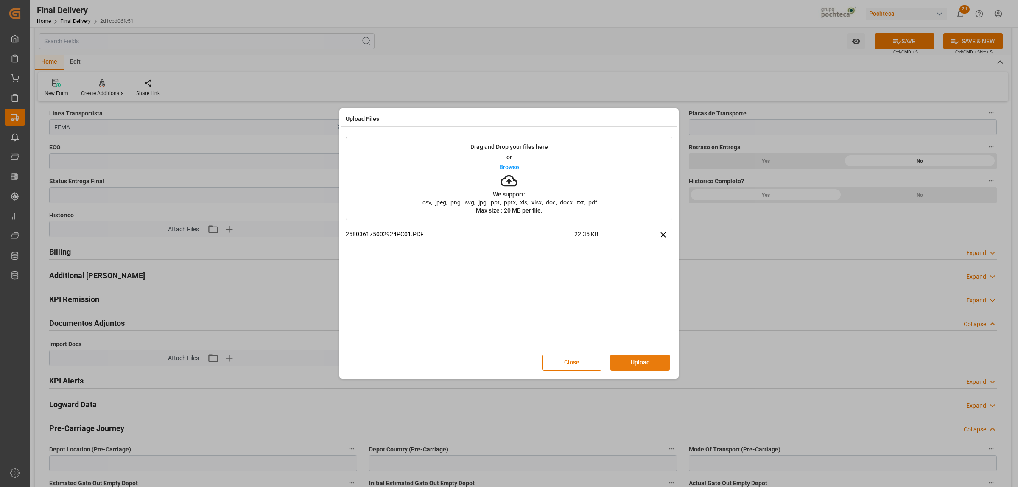
click at [628, 363] on button "Upload" at bounding box center [639, 362] width 59 height 16
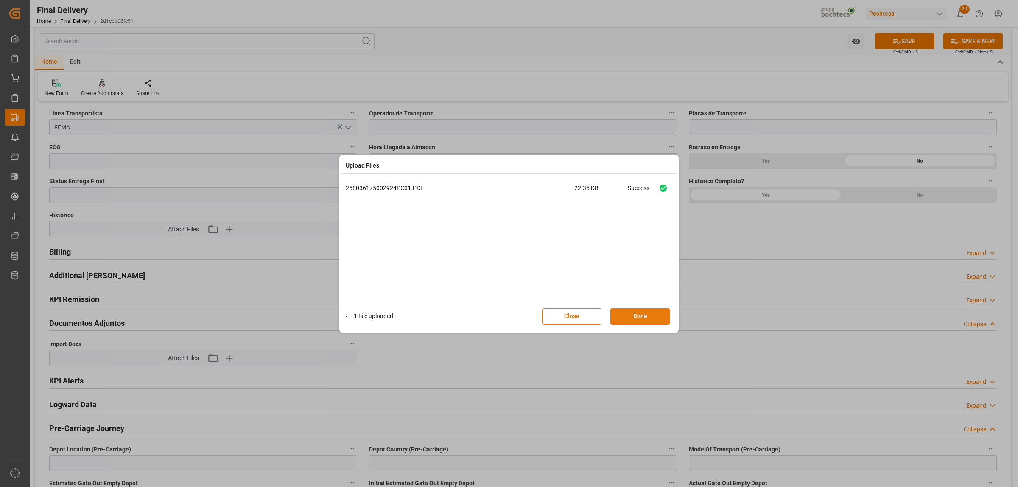
click at [641, 312] on button "Done" at bounding box center [639, 316] width 59 height 16
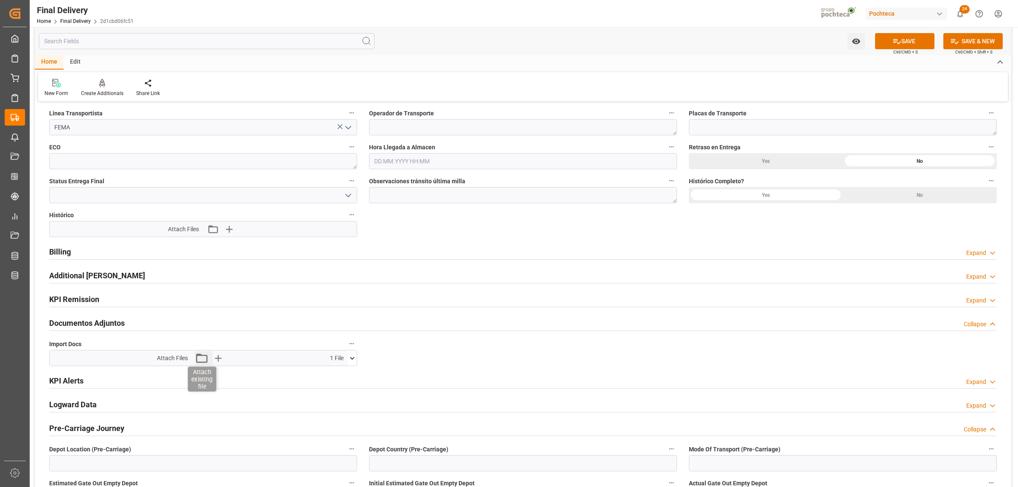
click at [204, 354] on icon "button" at bounding box center [202, 358] width 14 height 14
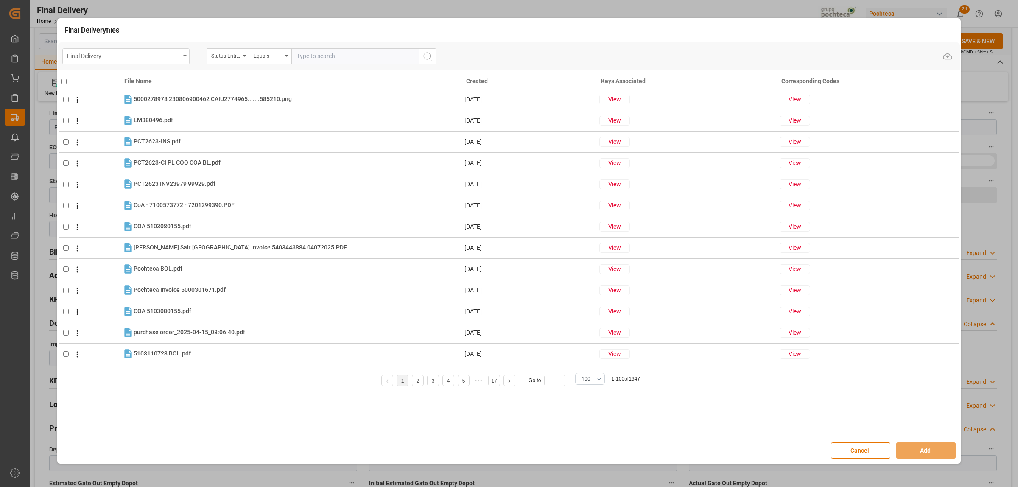
click at [180, 56] on div "Final Delivery" at bounding box center [125, 56] width 127 height 16
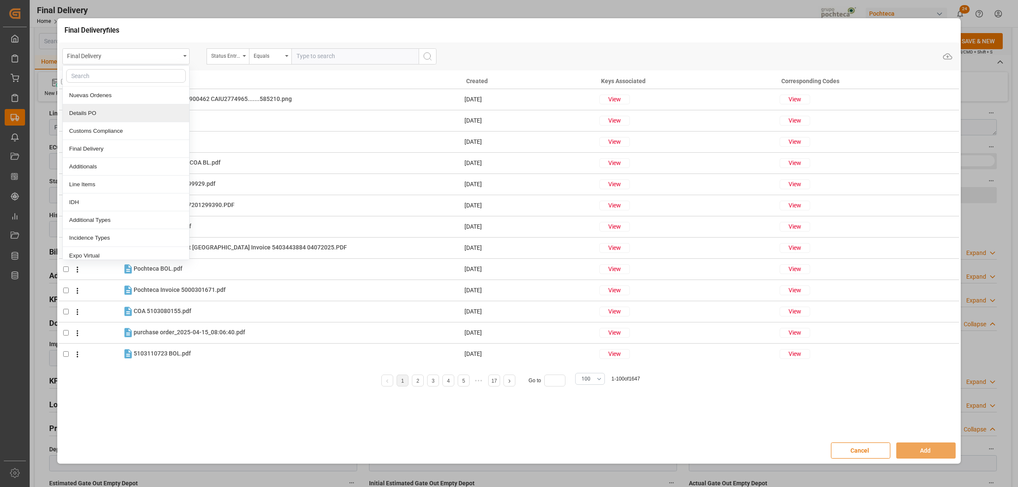
click at [86, 112] on div "Details PO" at bounding box center [126, 113] width 126 height 18
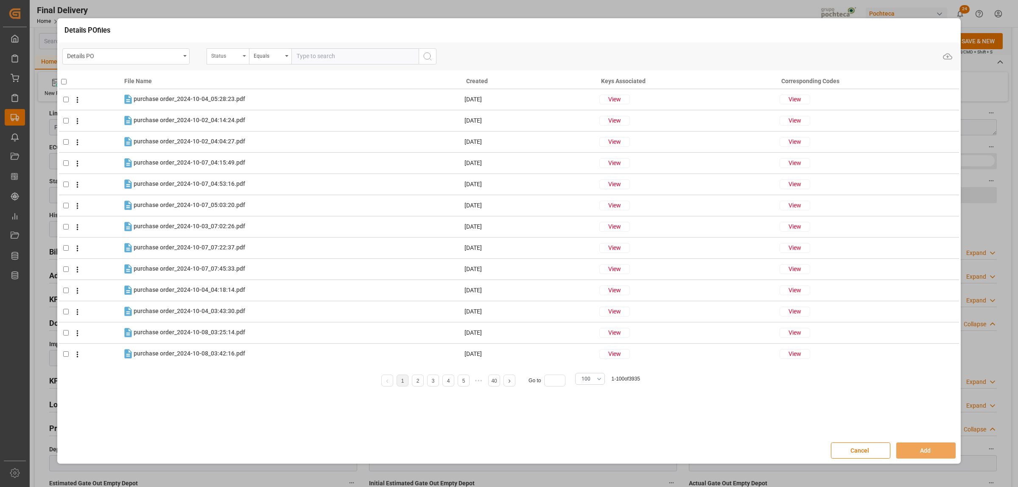
click at [243, 56] on icon "open menu" at bounding box center [244, 56] width 3 height 2
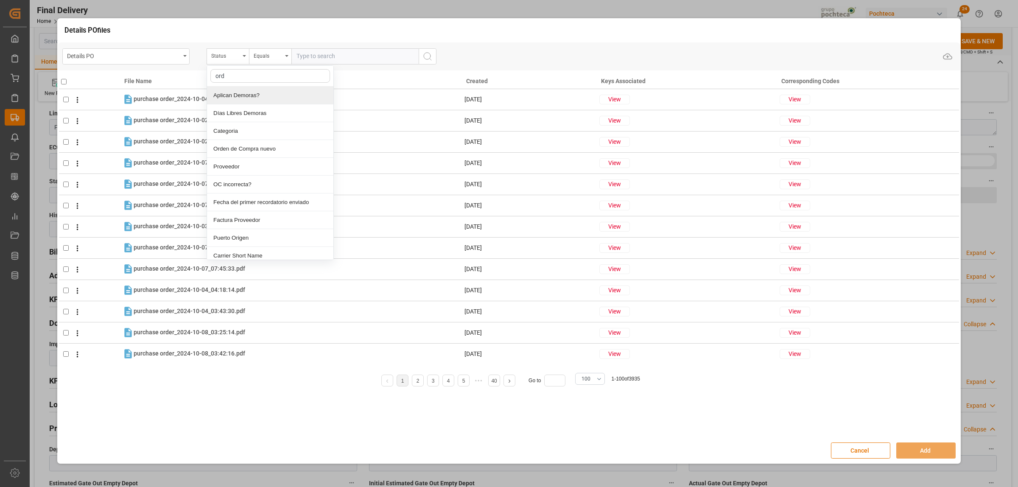
type input "orde"
click at [242, 91] on div "Orden de Compra nuevo" at bounding box center [270, 95] width 126 height 18
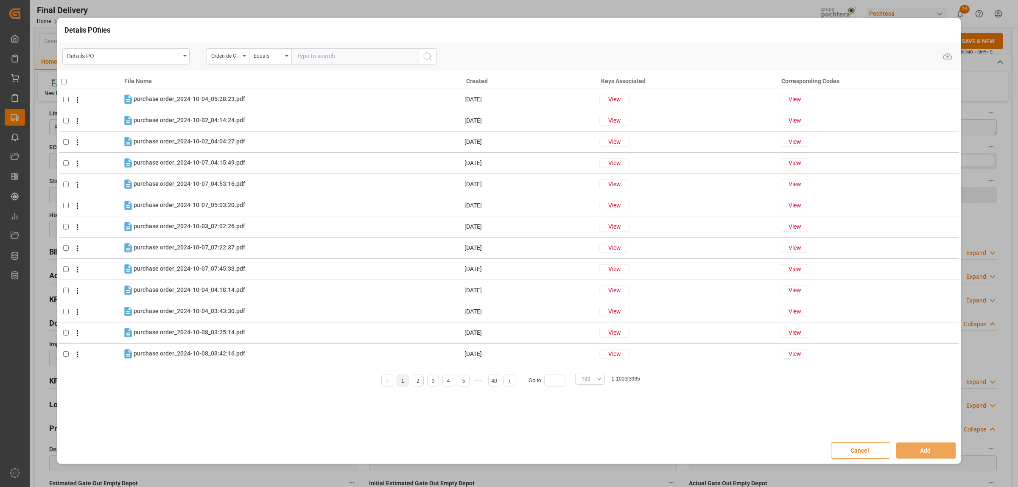
click at [307, 62] on input "text" at bounding box center [354, 56] width 127 height 16
paste input "5000308420"
type input "5000308420"
click at [423, 62] on button "search button" at bounding box center [427, 56] width 18 height 16
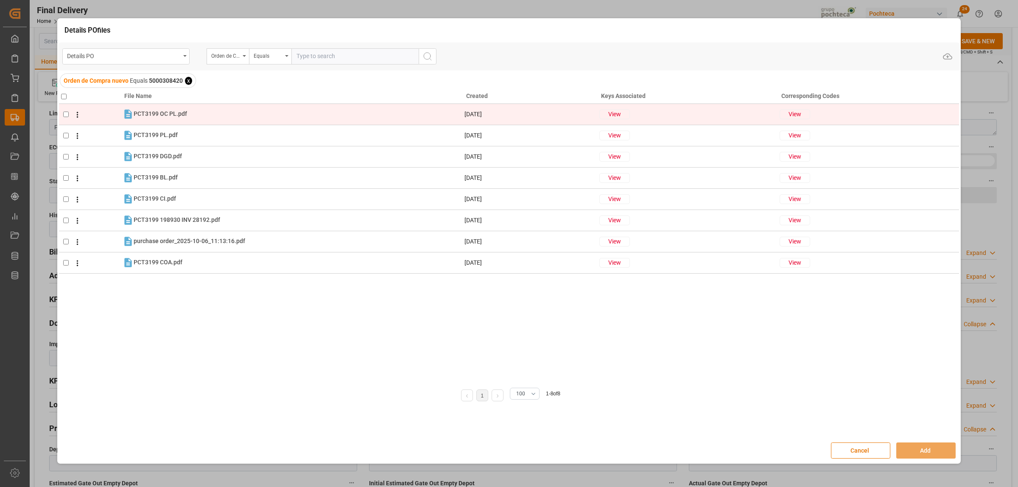
click at [63, 113] on input "checkbox" at bounding box center [66, 115] width 6 height 6
checkbox input "true"
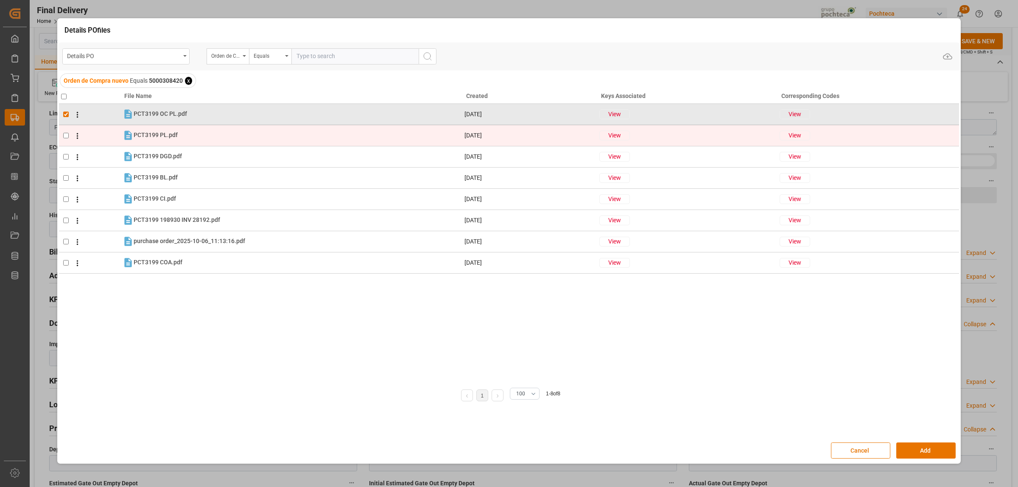
click at [62, 131] on td at bounding box center [90, 135] width 63 height 21
checkbox input "true"
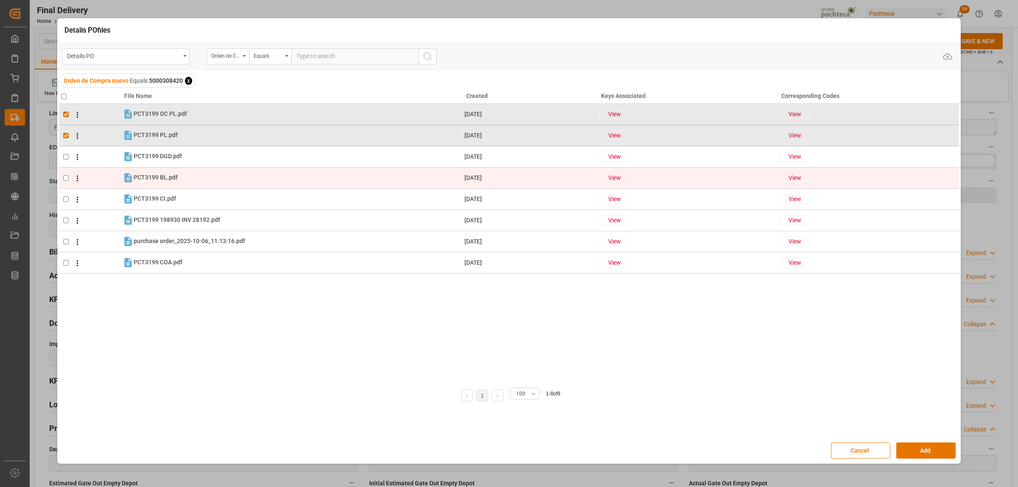
click at [66, 177] on input "checkbox" at bounding box center [66, 178] width 6 height 6
checkbox input "true"
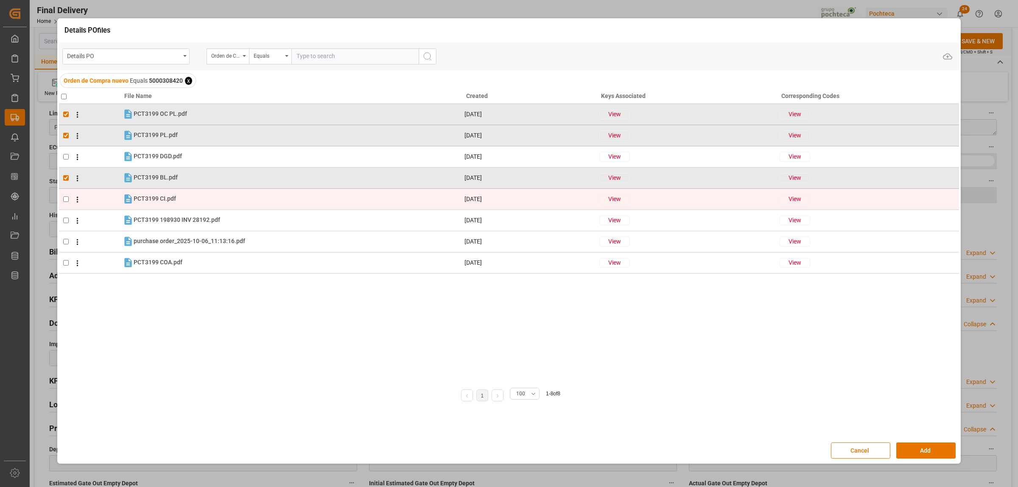
click at [67, 191] on td at bounding box center [90, 198] width 63 height 21
checkbox input "true"
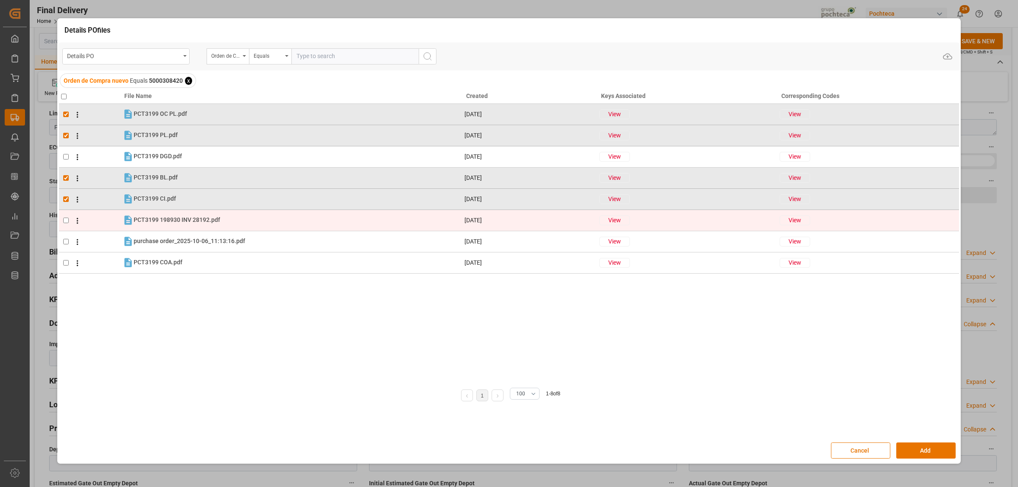
click at [66, 223] on input "checkbox" at bounding box center [66, 221] width 6 height 6
checkbox input "true"
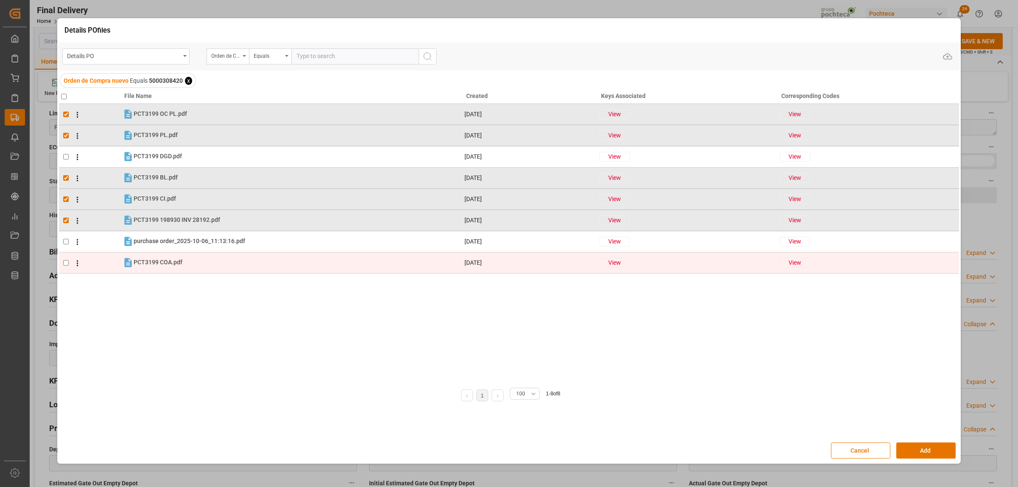
click at [70, 261] on span at bounding box center [75, 262] width 13 height 10
checkbox input "true"
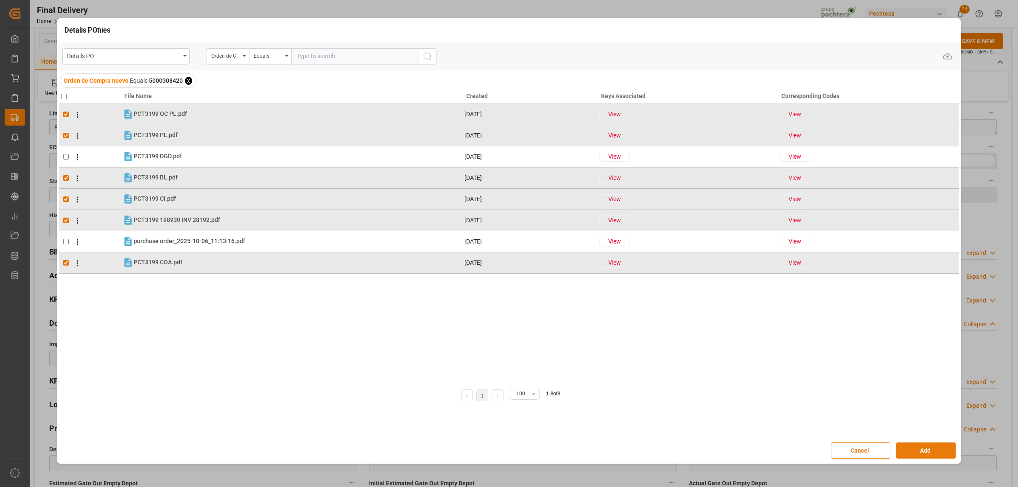
click at [911, 454] on button "Add" at bounding box center [925, 450] width 59 height 16
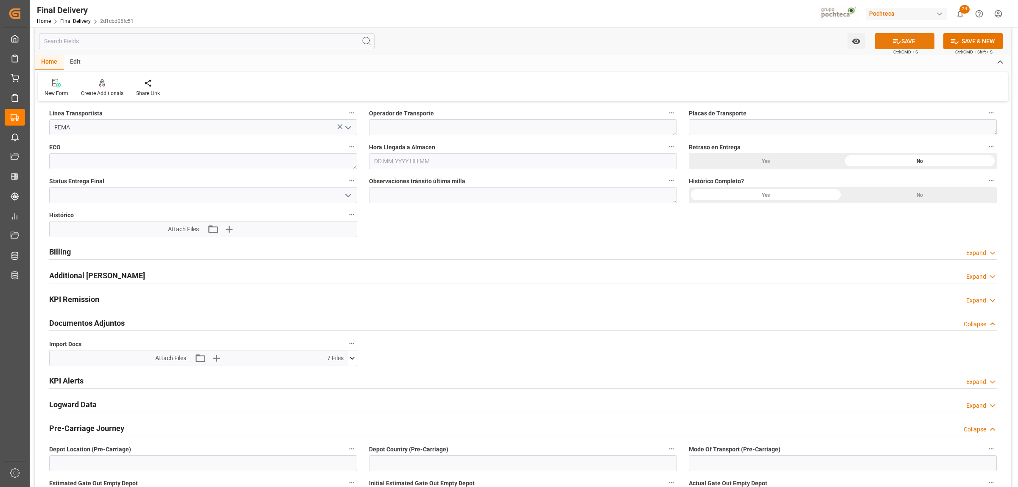
click at [897, 39] on icon at bounding box center [896, 41] width 9 height 9
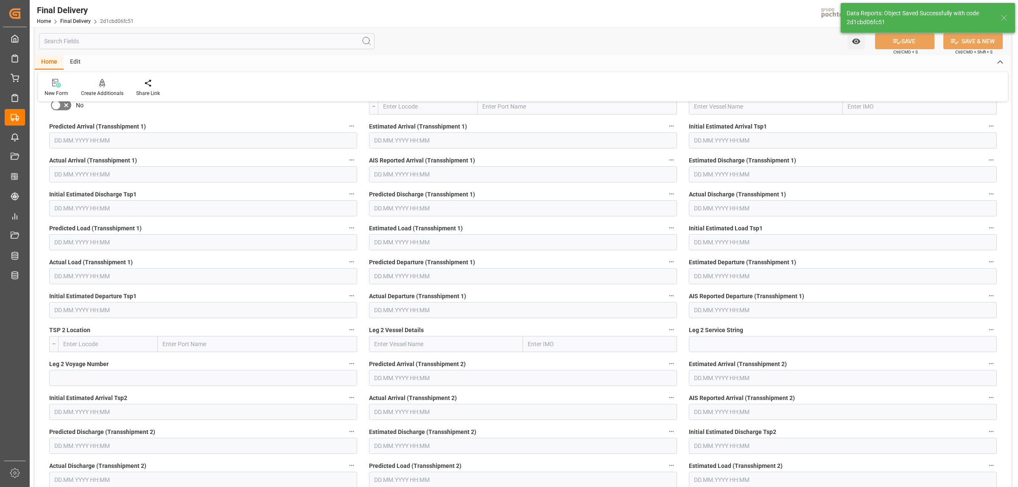
scroll to position [124, 0]
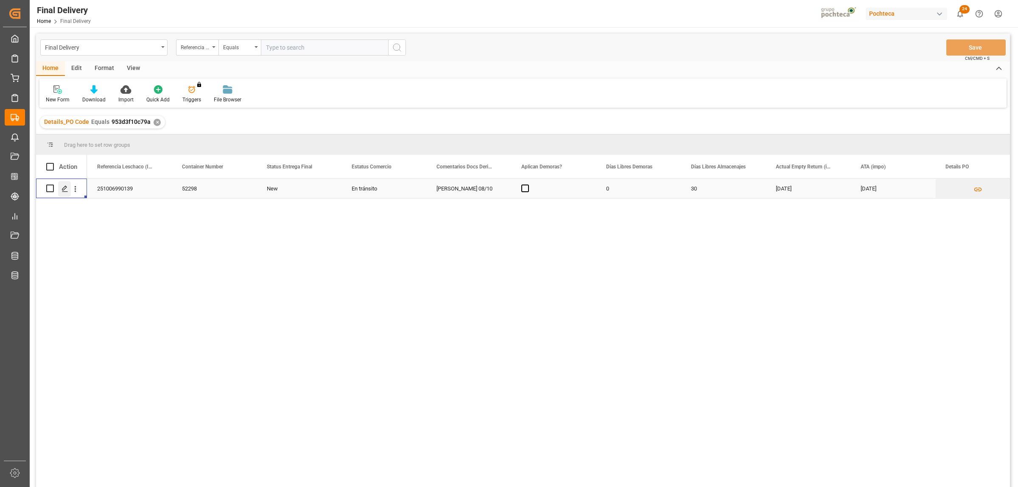
click at [65, 187] on icon "Press SPACE to select this row." at bounding box center [64, 188] width 7 height 7
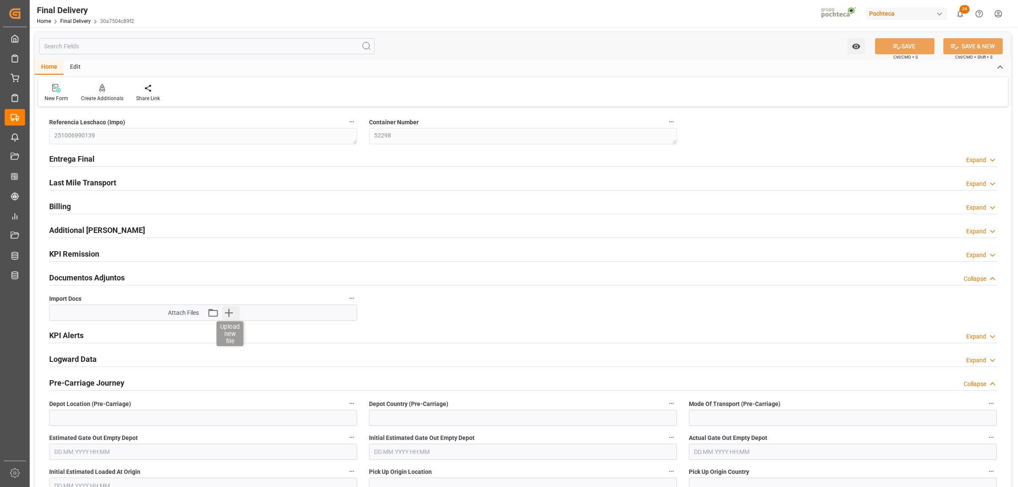
type input "0"
type input "30"
type input "[DATE]"
click at [72, 149] on div "Entrega Final Expand" at bounding box center [522, 159] width 959 height 24
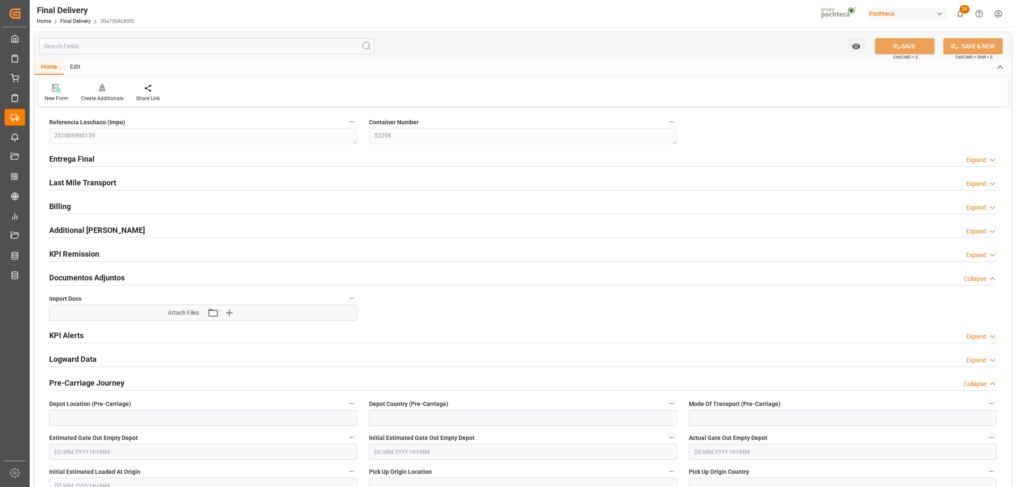
click at [72, 154] on h2 "Entrega Final" at bounding box center [71, 158] width 45 height 11
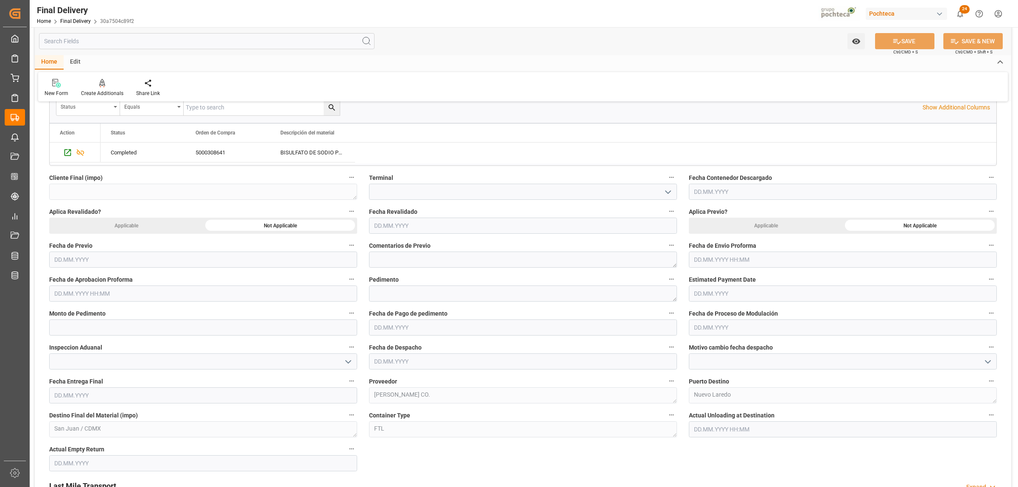
scroll to position [318, 0]
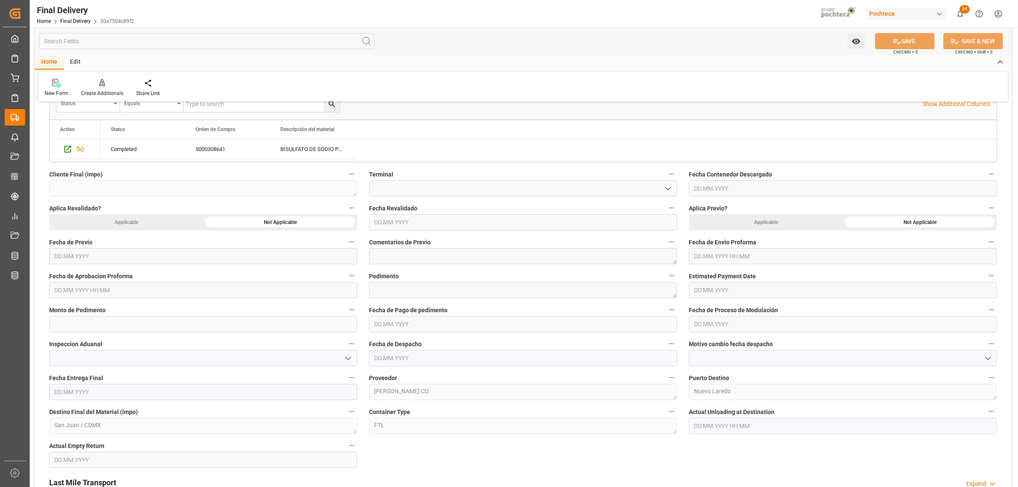
click at [700, 251] on input "text" at bounding box center [843, 256] width 308 height 16
click at [714, 305] on div "29 30 1 2 3 4 5" at bounding box center [750, 308] width 116 height 17
click at [714, 327] on div "7" at bounding box center [716, 325] width 11 height 10
type input "07.10.2025 00:00"
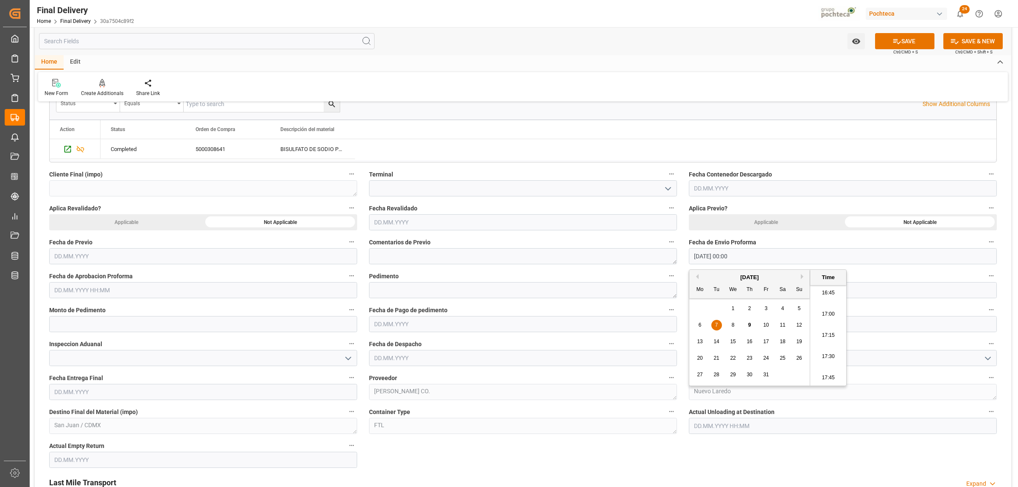
click at [179, 288] on input "text" at bounding box center [203, 290] width 308 height 16
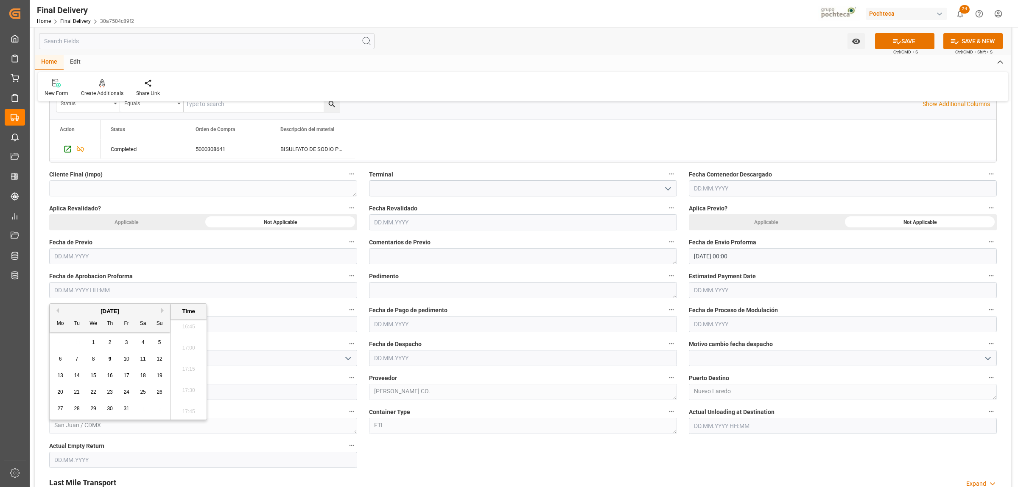
click at [78, 358] on span "7" at bounding box center [76, 359] width 3 height 6
type input "07.10.2025 00:00"
click at [403, 292] on textarea at bounding box center [523, 290] width 308 height 16
click at [388, 291] on textarea at bounding box center [523, 290] width 308 height 16
paste textarea "25 24 3617 5009929"
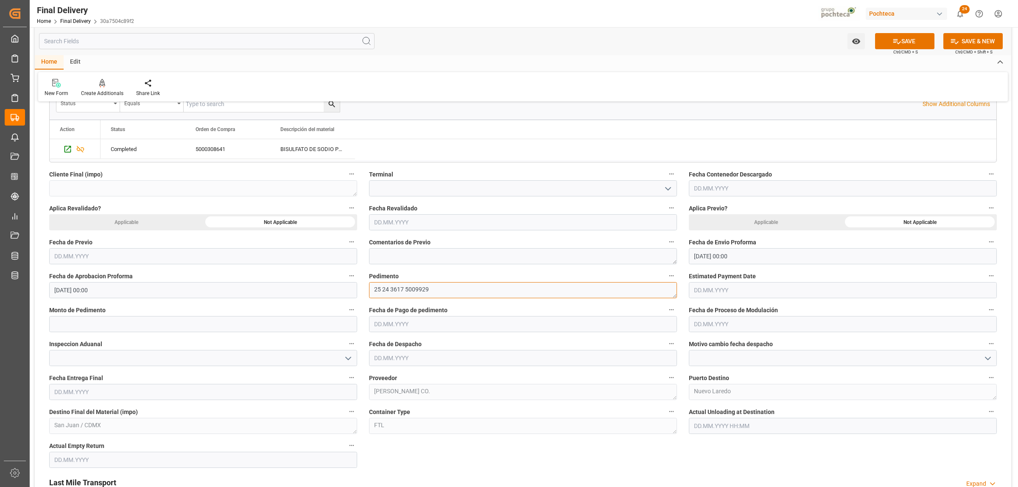
type textarea "25 24 3617 5009929"
click at [157, 319] on input "text" at bounding box center [203, 324] width 308 height 16
paste input "36296"
type input "36296"
click at [433, 322] on input "text" at bounding box center [523, 324] width 308 height 16
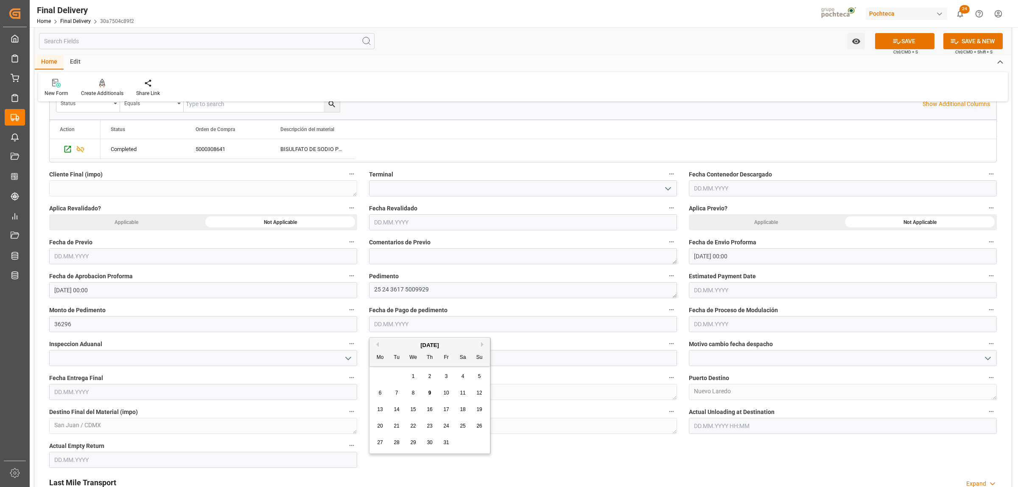
click at [410, 392] on div "8" at bounding box center [413, 393] width 11 height 10
type input "[DATE]"
click at [701, 324] on input "text" at bounding box center [843, 324] width 308 height 16
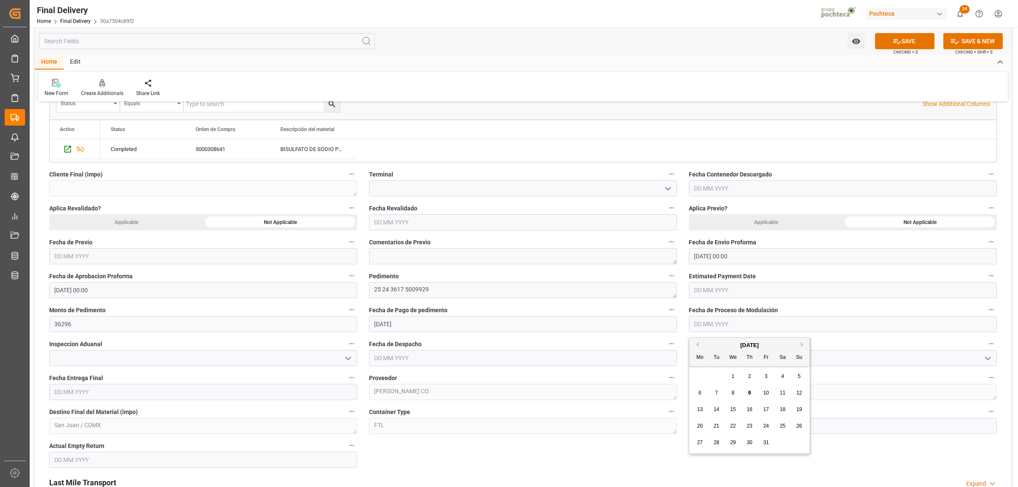
click at [736, 392] on div "8" at bounding box center [733, 393] width 11 height 10
type input "[DATE]"
click at [346, 363] on icon "open menu" at bounding box center [348, 358] width 10 height 10
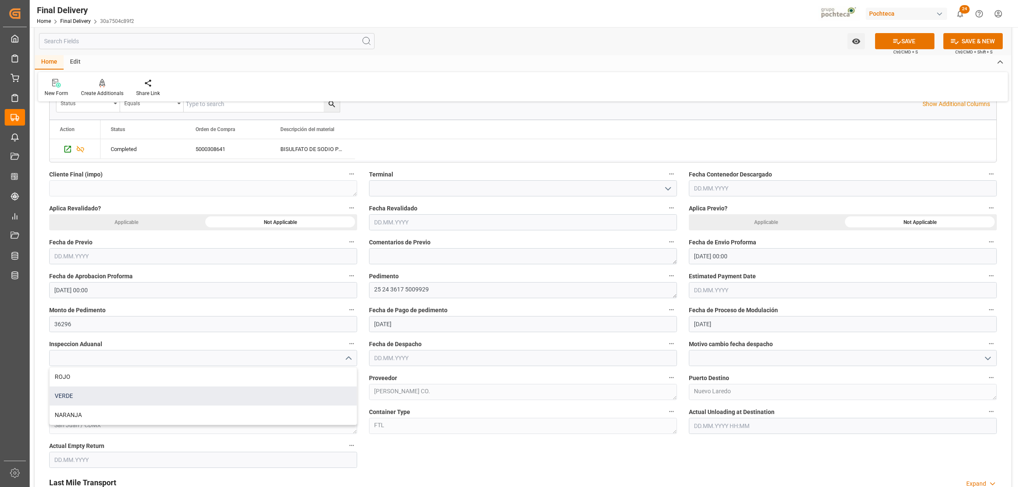
click at [163, 391] on div "VERDE" at bounding box center [203, 395] width 307 height 19
type input "VERDE"
click at [402, 359] on input "text" at bounding box center [523, 358] width 308 height 16
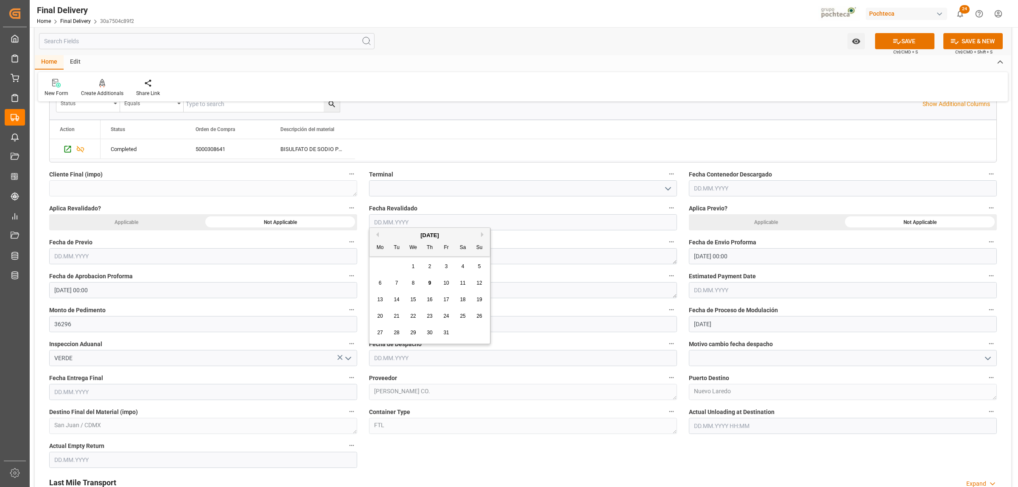
click at [410, 282] on div "8" at bounding box center [413, 283] width 11 height 10
type input "[DATE]"
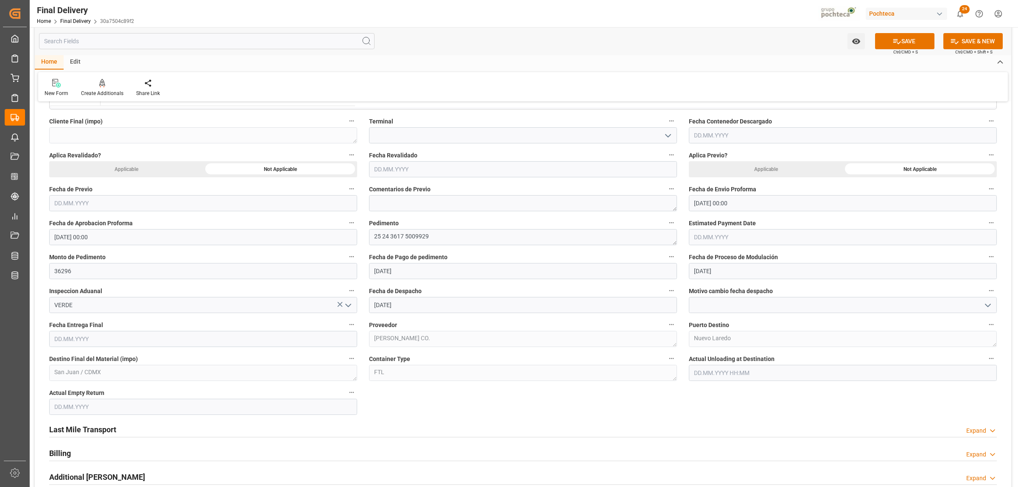
click at [131, 342] on input "text" at bounding box center [203, 339] width 308 height 16
click at [80, 390] on div "29 30 1 2 3 4 5" at bounding box center [110, 391] width 116 height 17
click at [126, 405] on span "10" at bounding box center [126, 407] width 6 height 6
type input "[DATE]"
click at [115, 410] on input "text" at bounding box center [203, 407] width 308 height 16
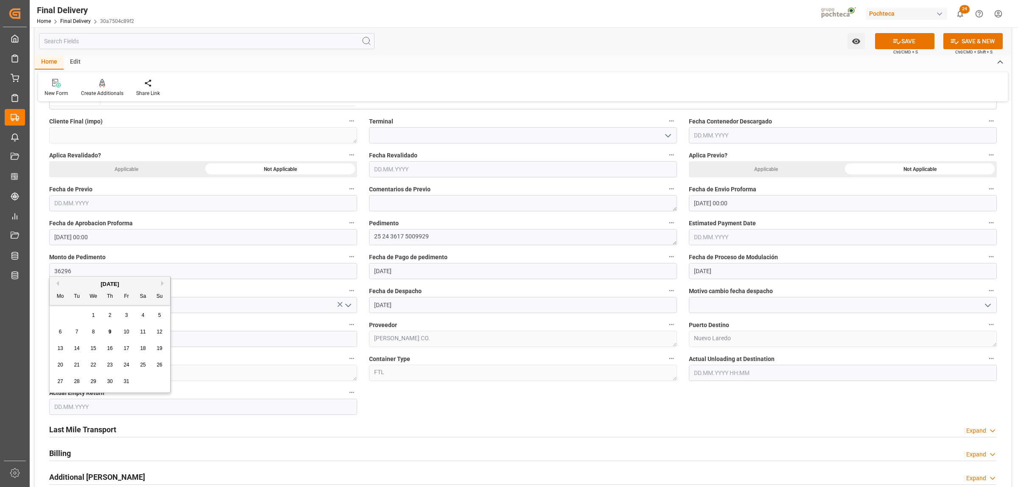
click at [67, 323] on div "29 30 1 2 3 4 5" at bounding box center [110, 315] width 116 height 17
click at [125, 329] on span "10" at bounding box center [126, 332] width 6 height 6
type input "[DATE]"
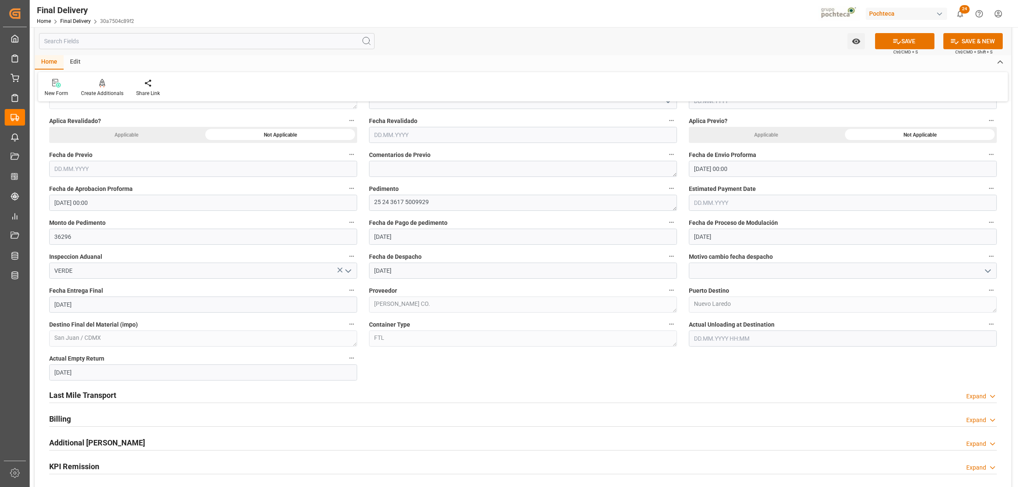
scroll to position [424, 0]
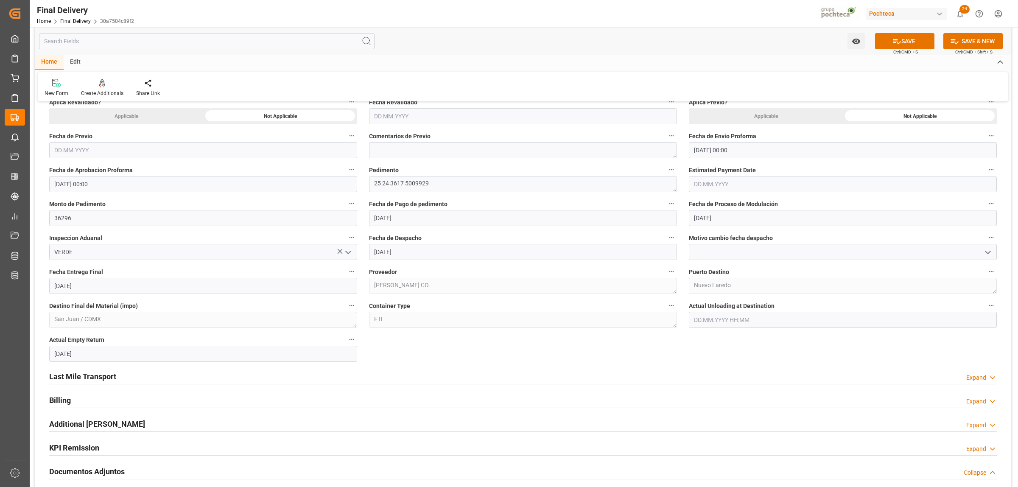
click at [110, 369] on div "Last Mile Transport" at bounding box center [82, 376] width 67 height 16
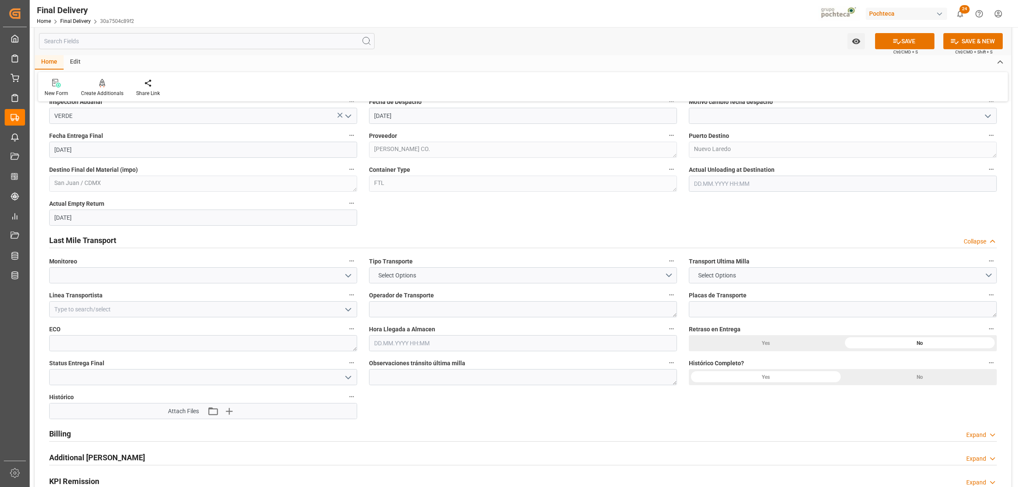
scroll to position [583, 0]
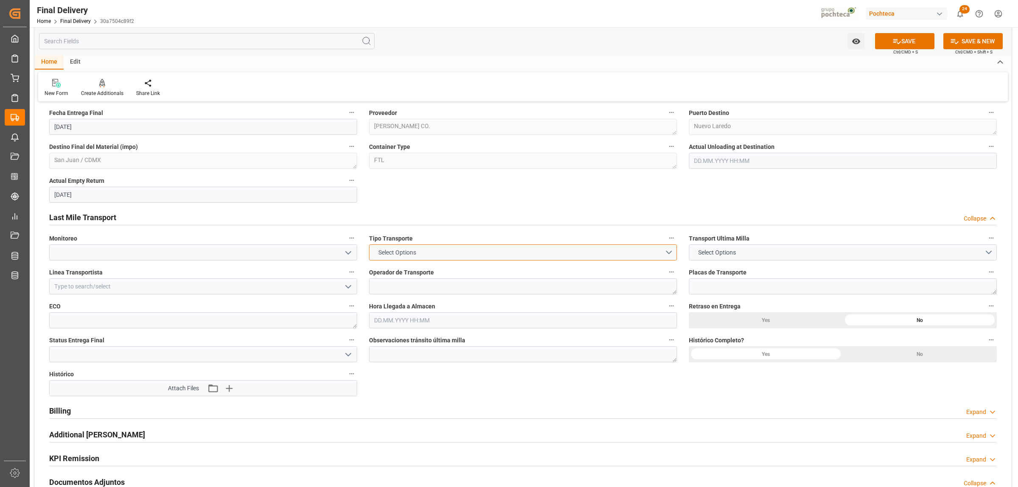
click at [598, 257] on button "Select Options" at bounding box center [523, 252] width 308 height 16
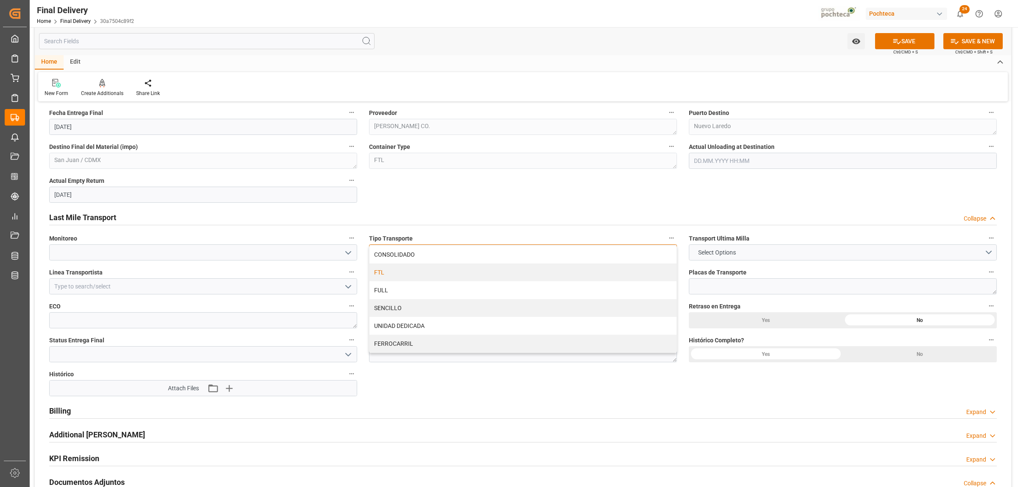
click at [509, 277] on div "FTL" at bounding box center [522, 272] width 307 height 18
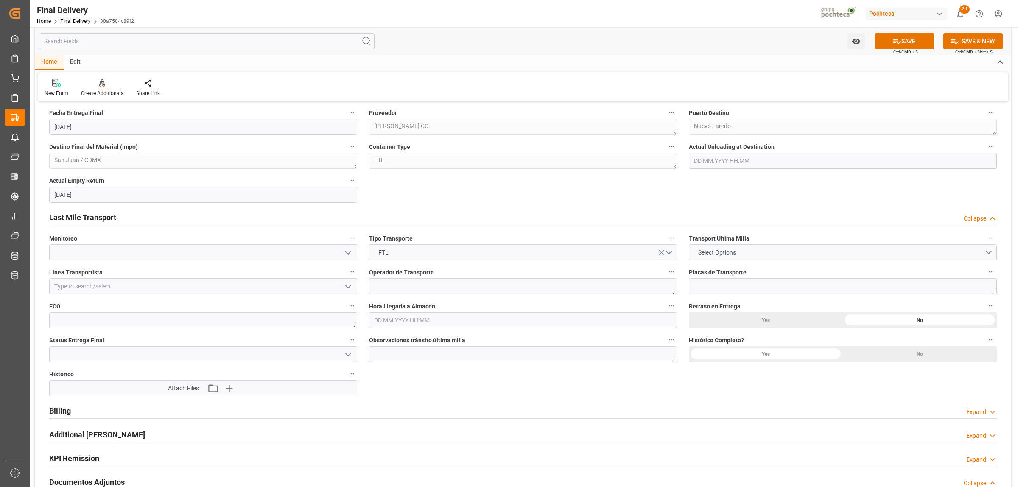
click at [760, 254] on button "Select Options" at bounding box center [843, 252] width 308 height 16
click at [709, 255] on div "LESCHACO" at bounding box center [842, 254] width 307 height 18
click at [156, 291] on input at bounding box center [203, 286] width 308 height 16
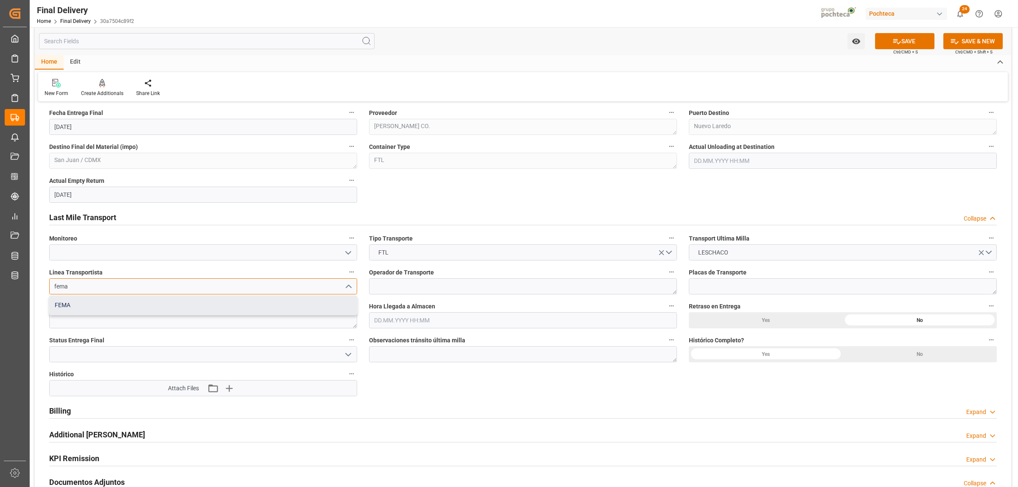
click at [131, 300] on div "FEMA" at bounding box center [203, 305] width 307 height 19
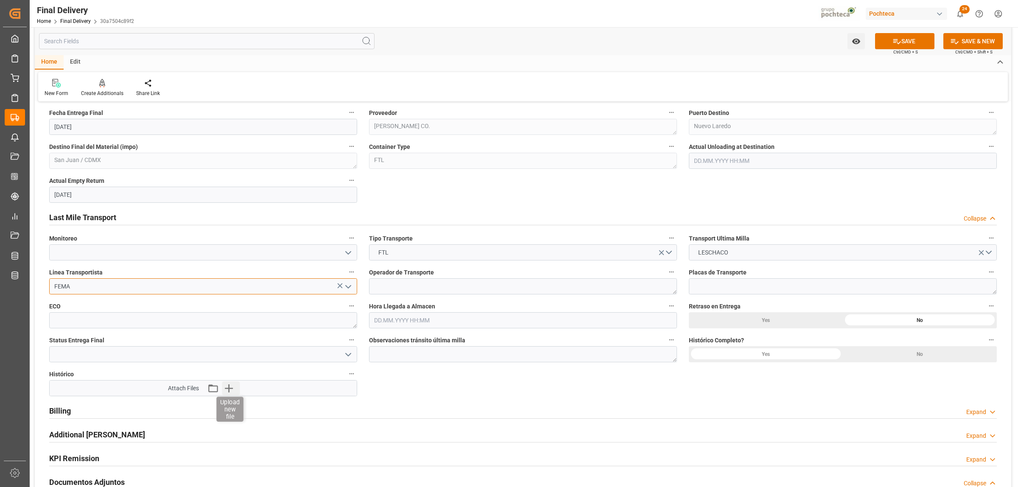
type input "FEMA"
click at [228, 389] on icon "button" at bounding box center [229, 388] width 8 height 8
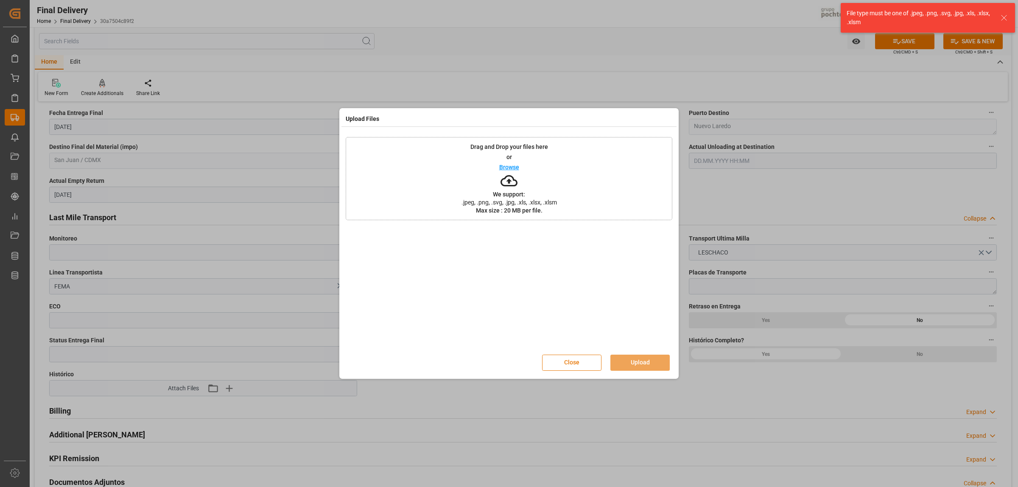
click at [580, 365] on button "Close" at bounding box center [571, 362] width 59 height 16
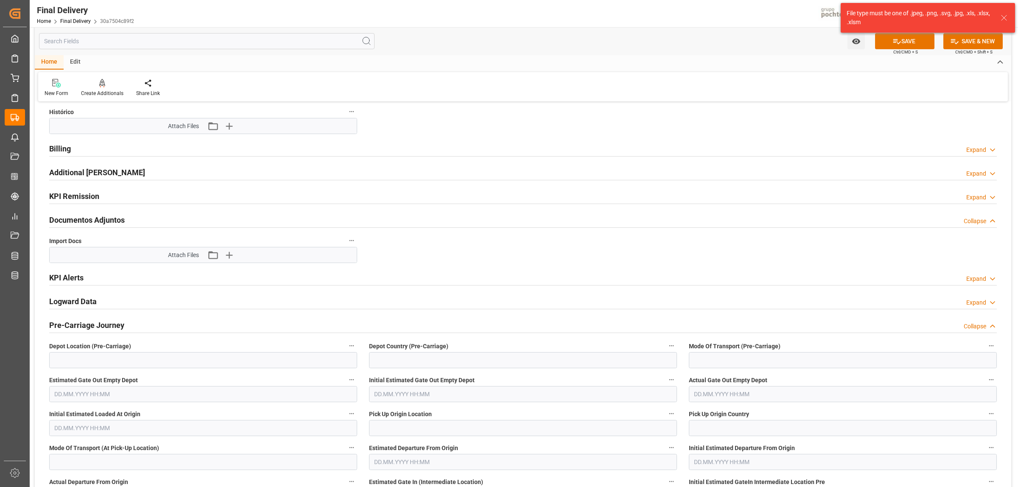
scroll to position [848, 0]
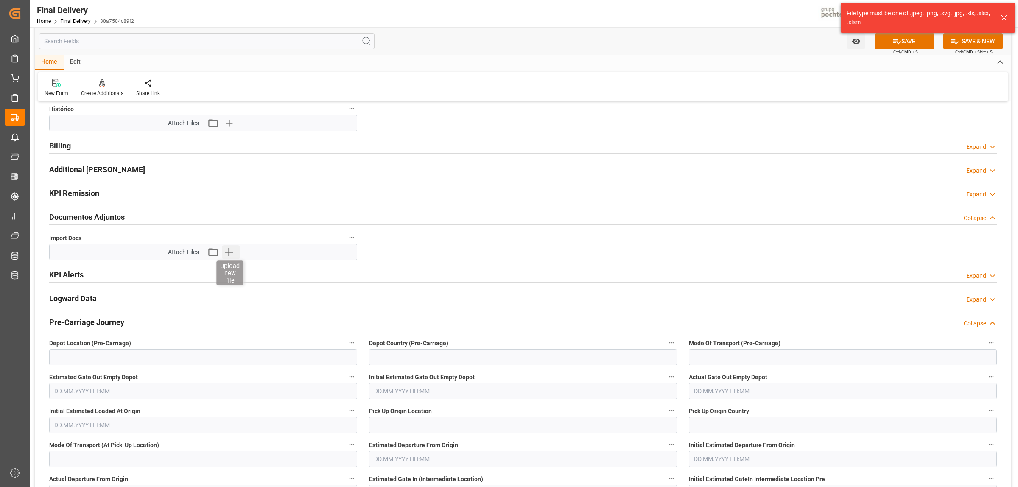
click at [236, 255] on icon "button" at bounding box center [229, 252] width 14 height 14
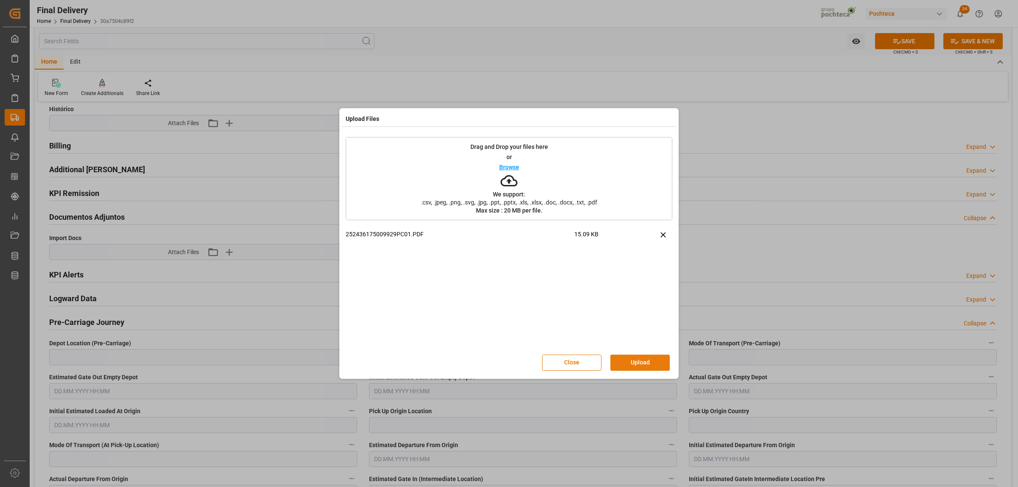
click at [634, 361] on button "Upload" at bounding box center [639, 362] width 59 height 16
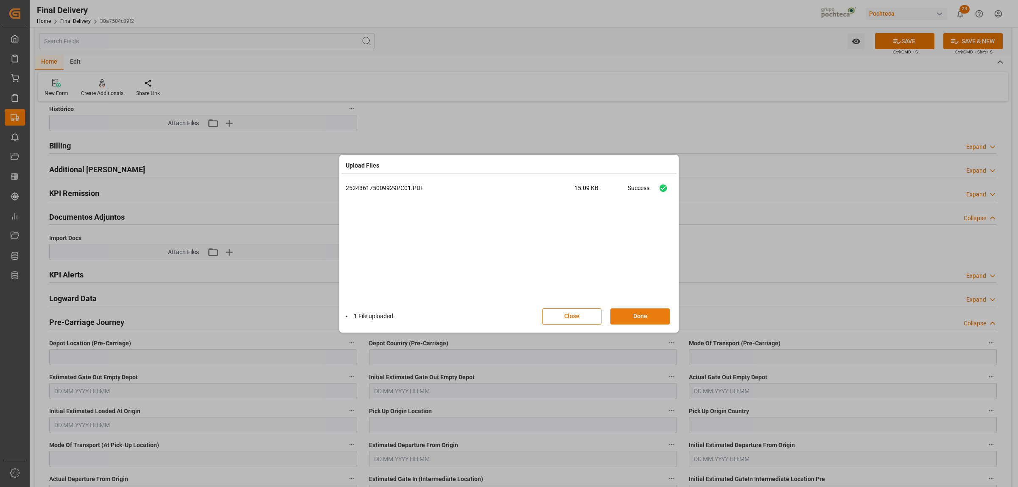
click at [630, 314] on button "Done" at bounding box center [639, 316] width 59 height 16
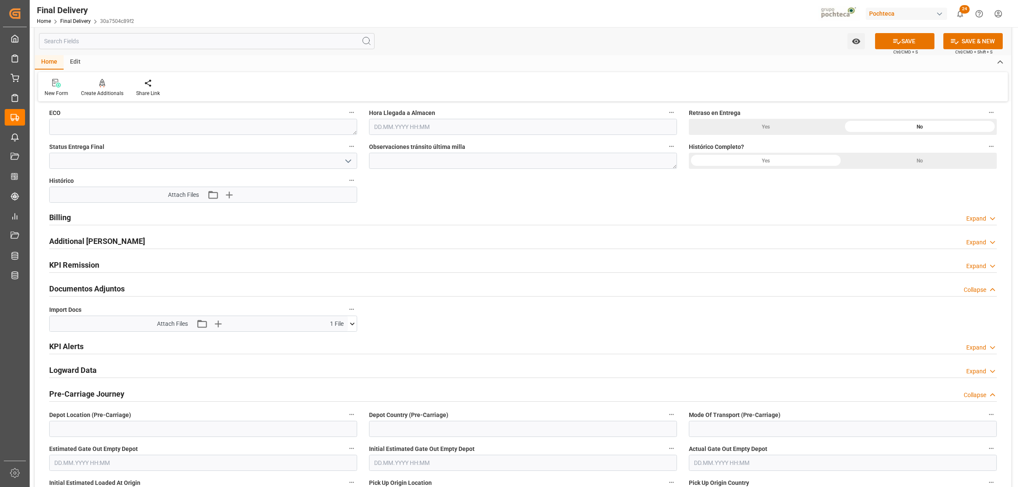
scroll to position [795, 0]
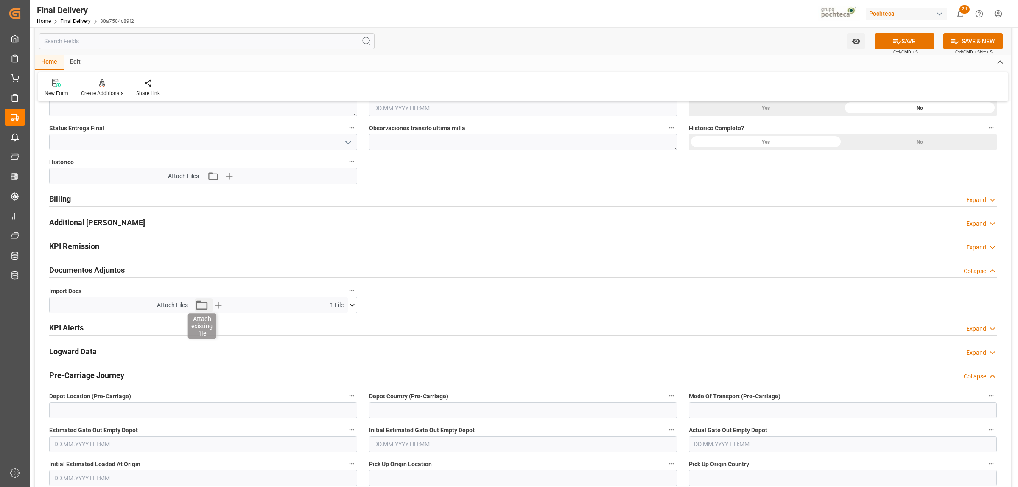
click at [201, 304] on icon "button" at bounding box center [201, 304] width 11 height 9
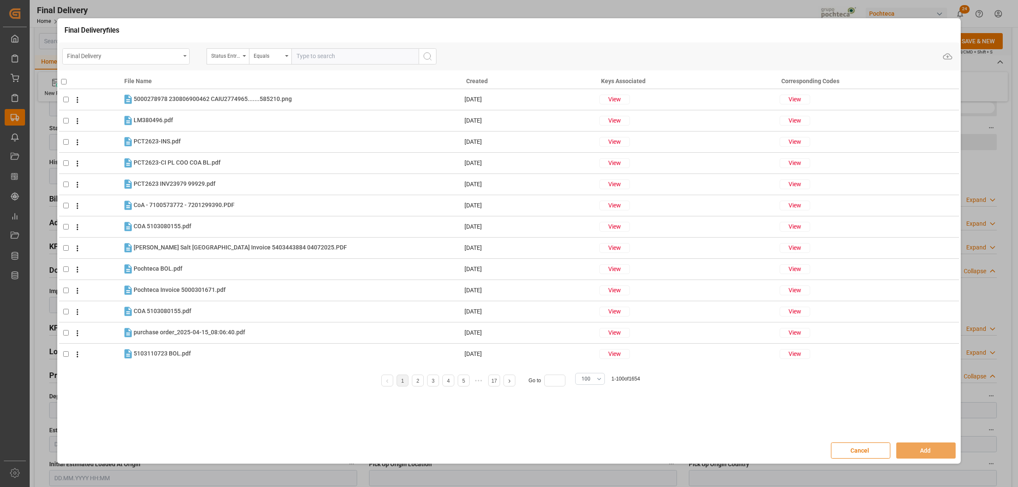
click at [181, 60] on div "Final Delivery" at bounding box center [125, 56] width 127 height 16
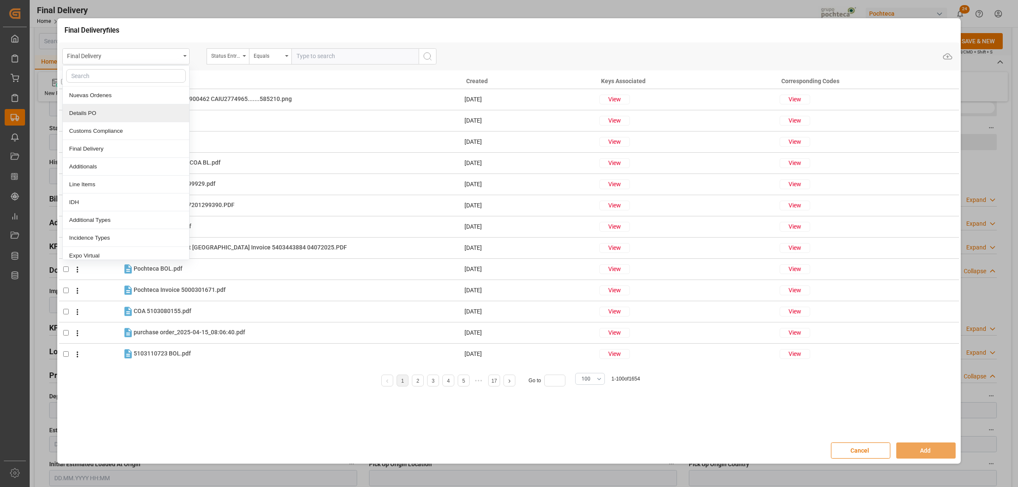
click at [101, 117] on div "Details PO" at bounding box center [126, 113] width 126 height 18
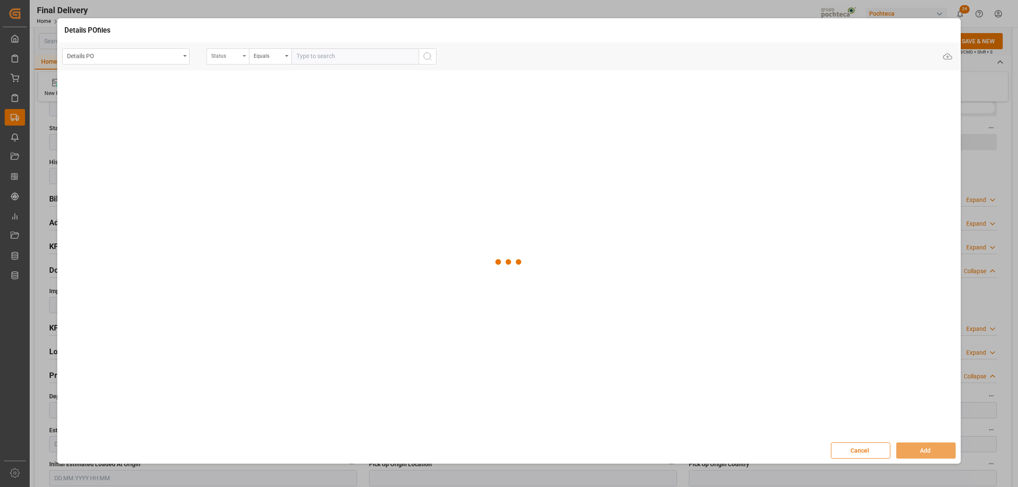
click at [244, 56] on icon "open menu" at bounding box center [244, 56] width 3 height 2
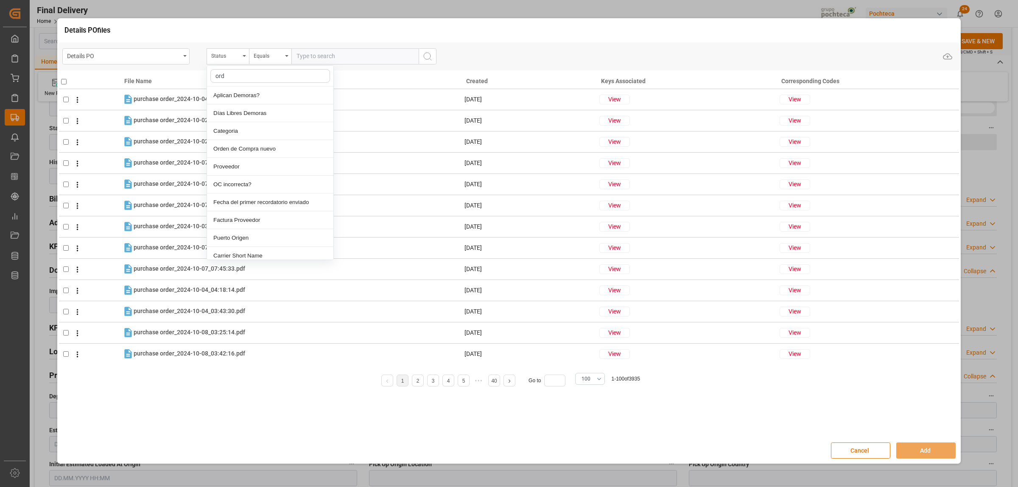
type input "orde"
click at [253, 94] on div "Orden de Compra nuevo" at bounding box center [270, 95] width 126 height 18
click at [301, 55] on input "text" at bounding box center [354, 56] width 127 height 16
paste input "5000308641"
type input "5000308641"
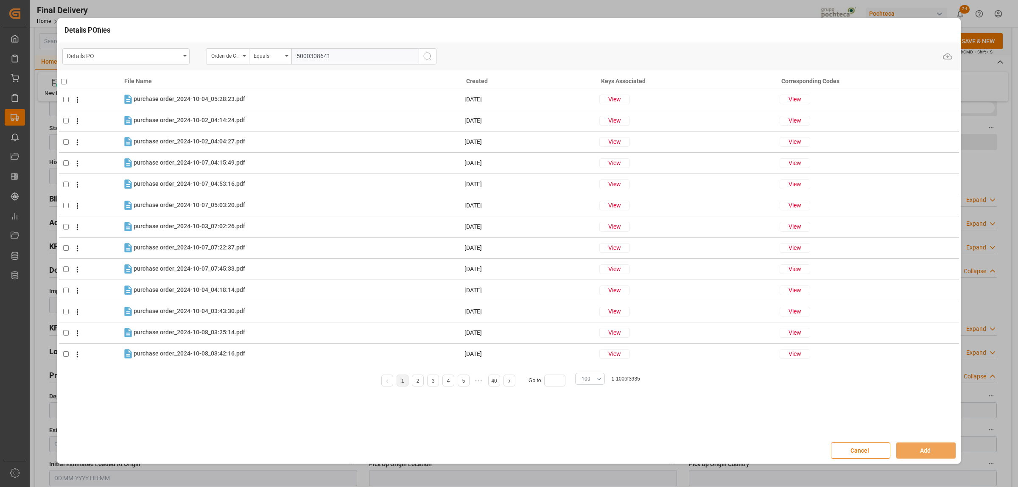
click at [427, 56] on icon "search button" at bounding box center [427, 56] width 10 height 10
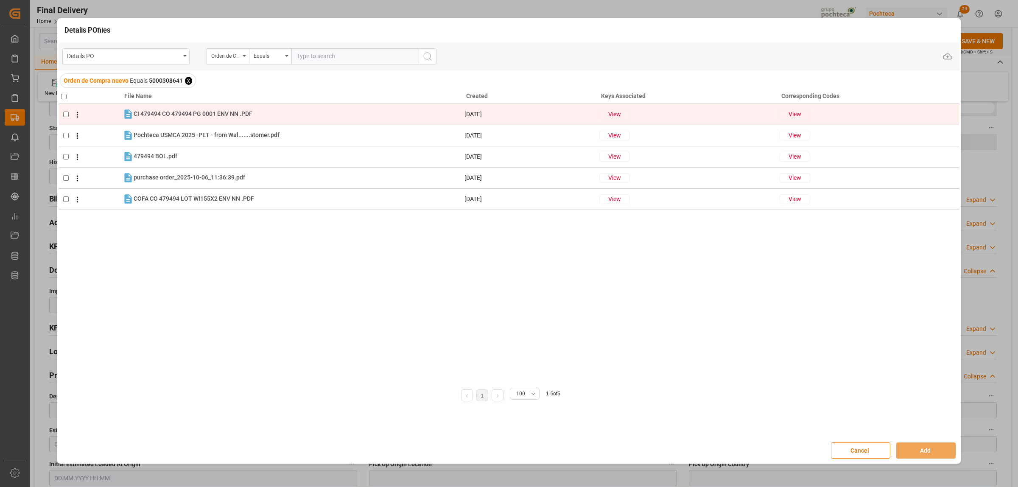
click at [65, 113] on input "checkbox" at bounding box center [66, 115] width 6 height 6
checkbox input "true"
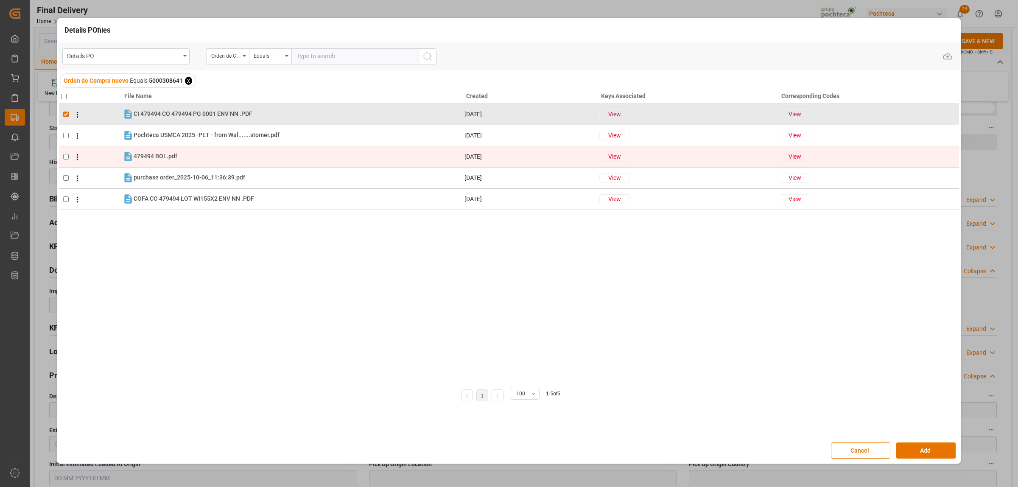
click at [62, 158] on td at bounding box center [90, 156] width 63 height 21
checkbox input "true"
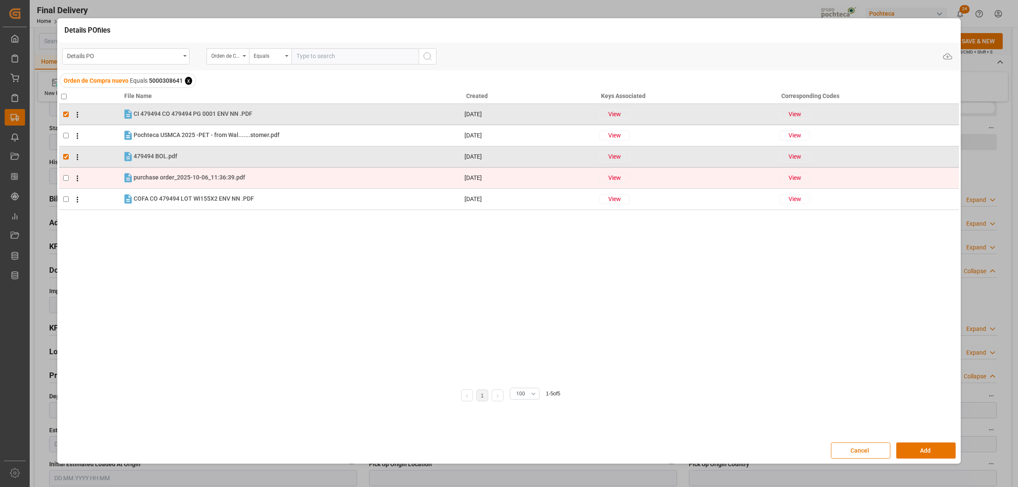
click at [66, 179] on input "checkbox" at bounding box center [66, 178] width 6 height 6
checkbox input "true"
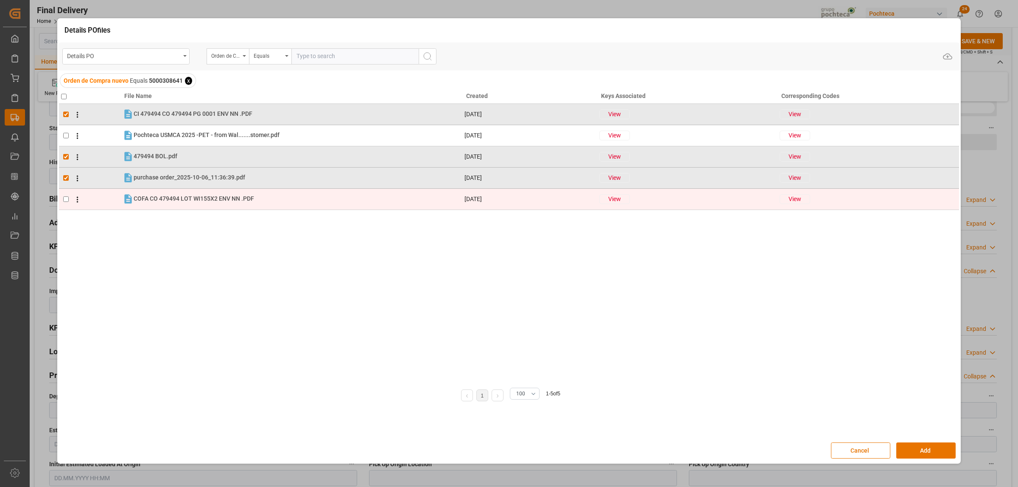
click at [68, 196] on input "checkbox" at bounding box center [66, 199] width 6 height 6
checkbox input "true"
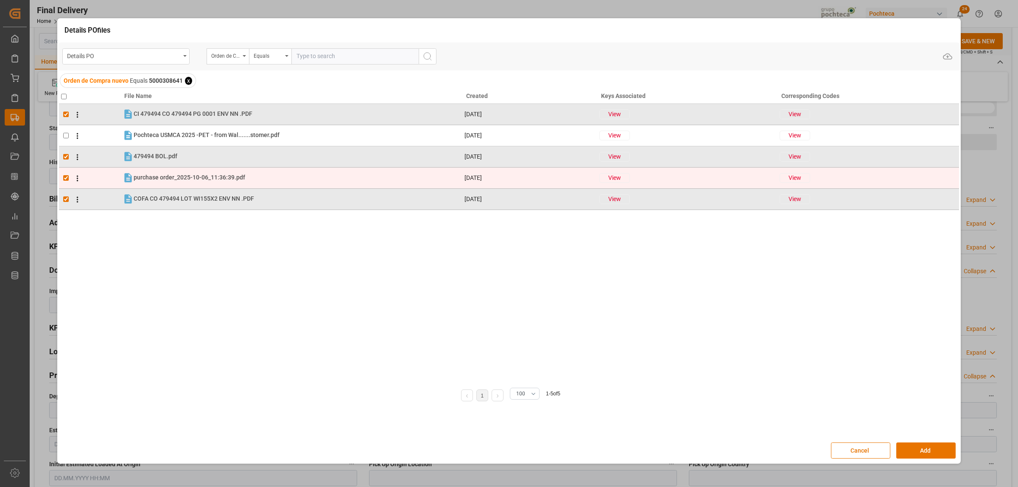
click at [67, 177] on input "checkbox" at bounding box center [66, 178] width 6 height 6
checkbox input "false"
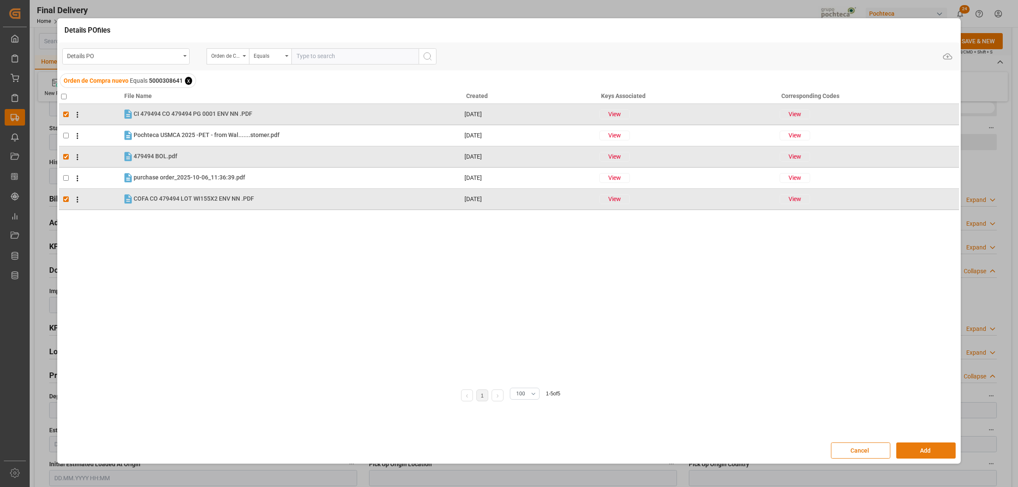
click at [916, 454] on button "Add" at bounding box center [925, 450] width 59 height 16
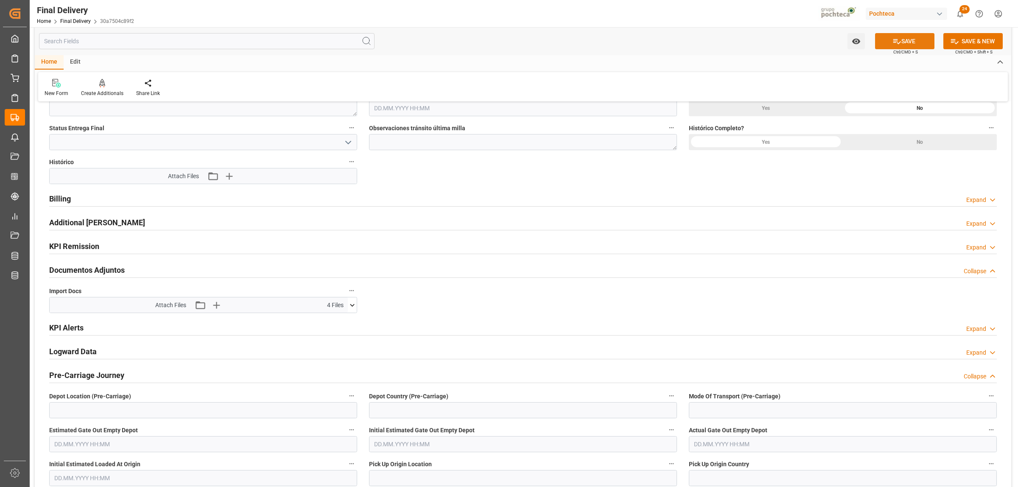
click at [900, 45] on button "SAVE" at bounding box center [904, 41] width 59 height 16
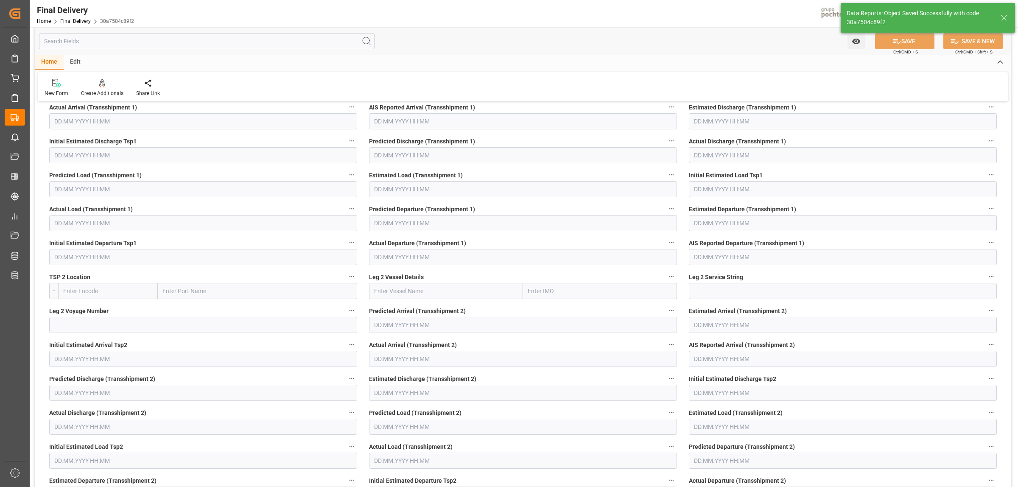
scroll to position [7, 0]
